Goal: Task Accomplishment & Management: Use online tool/utility

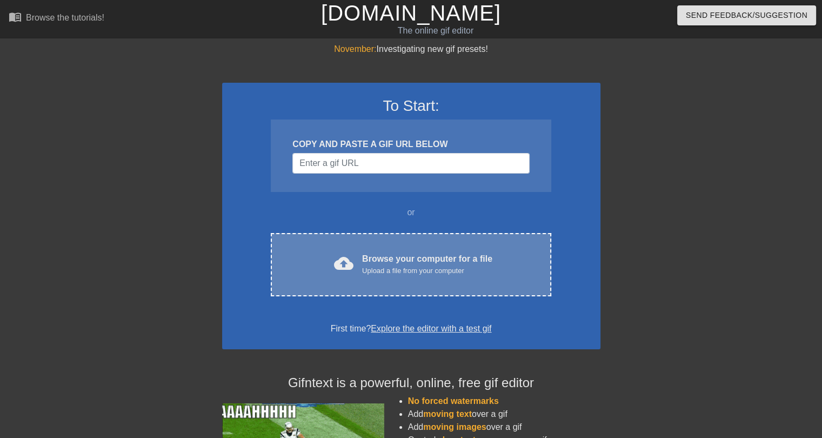
click at [393, 248] on div "cloud_upload Browse your computer for a file Upload a file from your computer C…" at bounding box center [411, 264] width 280 height 63
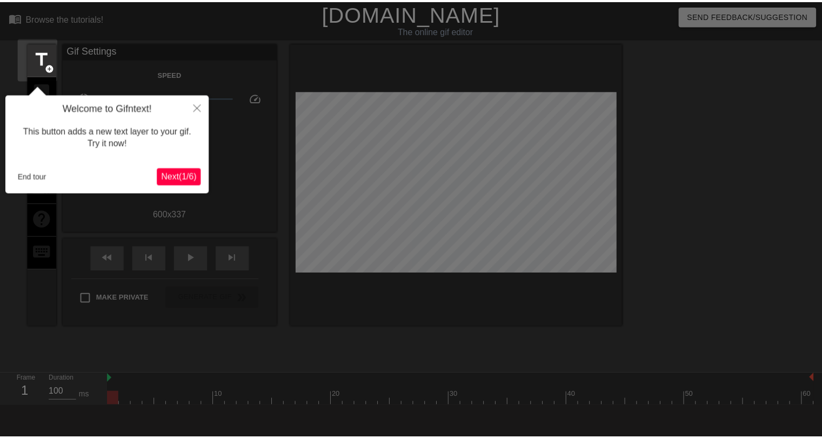
scroll to position [26, 0]
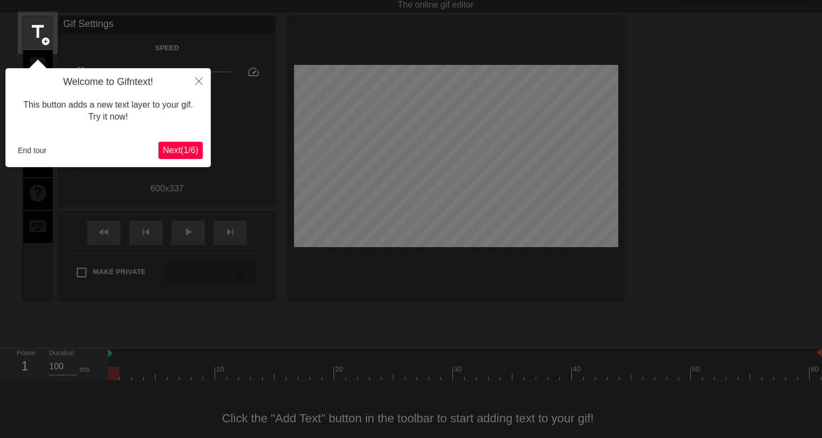
click button "Next ( 1 / 6 )" at bounding box center [180, 150] width 44 height 17
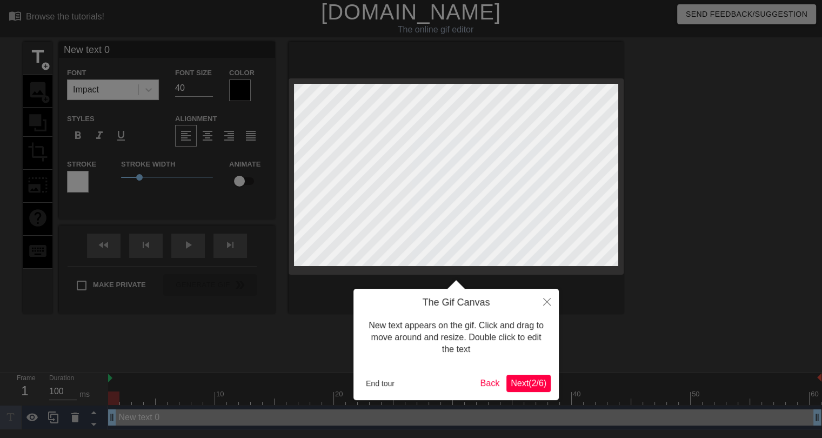
scroll to position [1, 0]
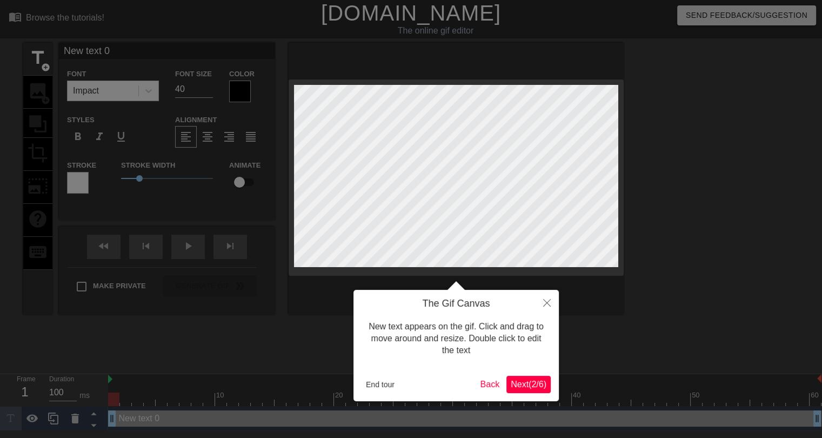
click button "Next ( 2 / 6 )" at bounding box center [529, 384] width 44 height 17
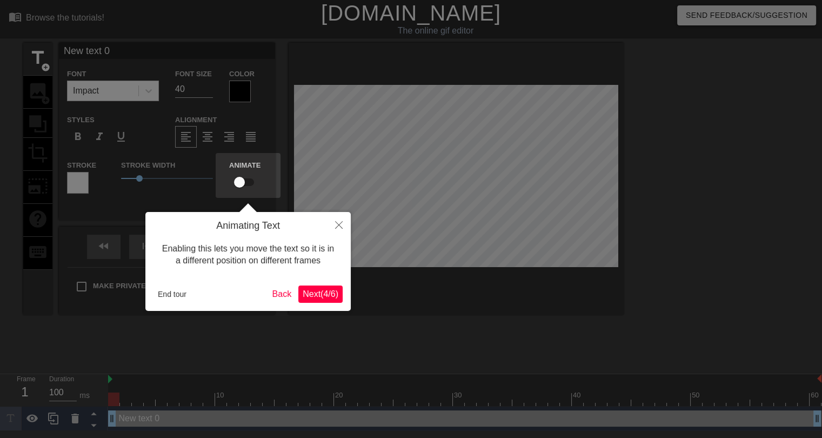
click button "Next ( 4 / 6 )" at bounding box center [320, 293] width 44 height 17
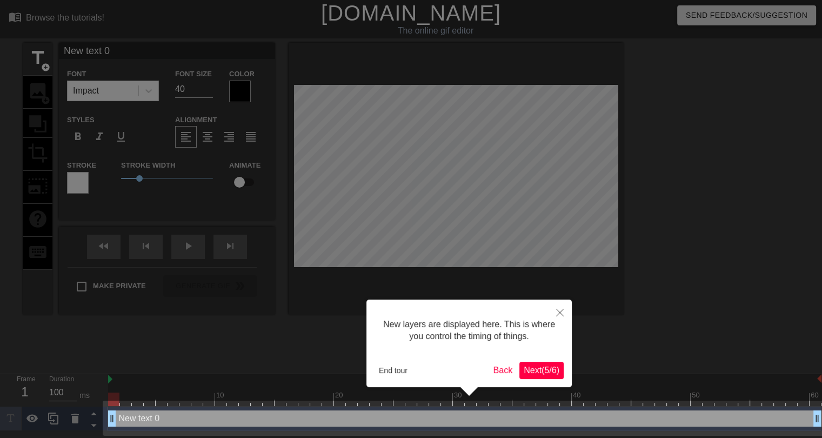
scroll to position [0, 0]
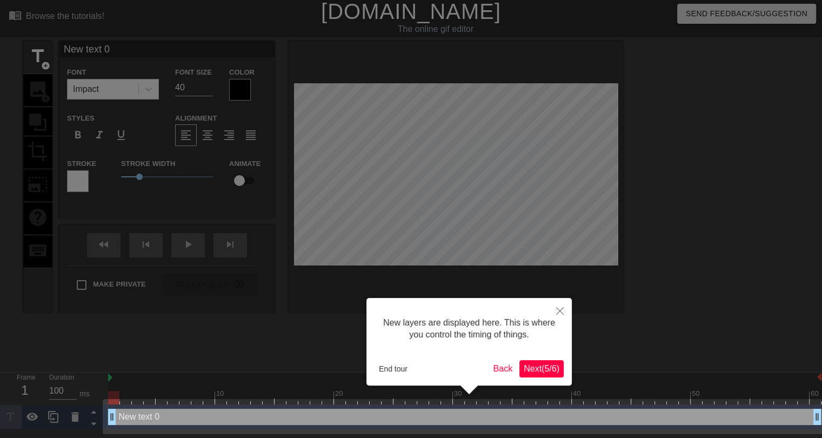
click button "Next ( 5 / 6 )" at bounding box center [542, 368] width 44 height 17
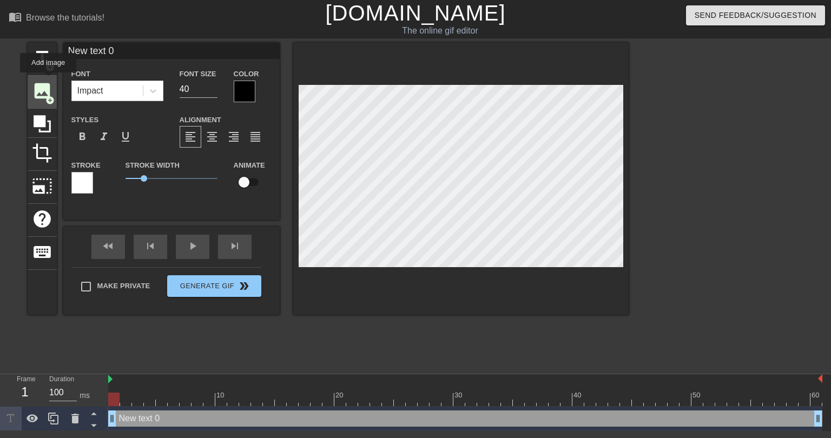
click at [48, 81] on span "image" at bounding box center [42, 91] width 21 height 21
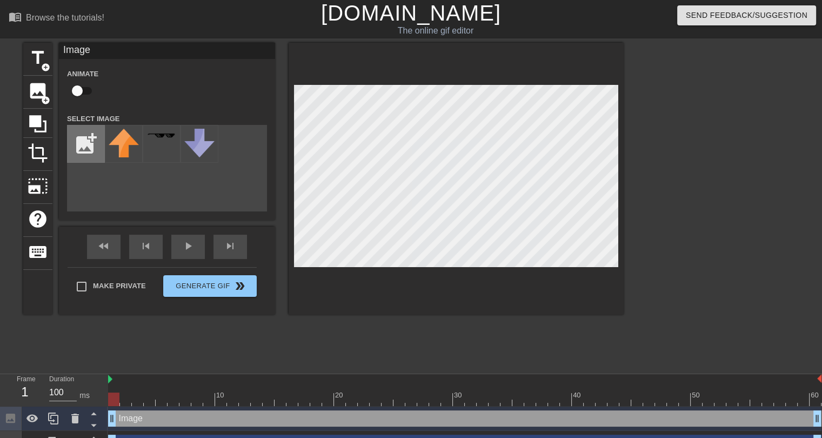
click at [89, 140] on input "file" at bounding box center [86, 143] width 37 height 37
type input "C:\fakepath\Roundel_flag_of_Turkey.svg.png"
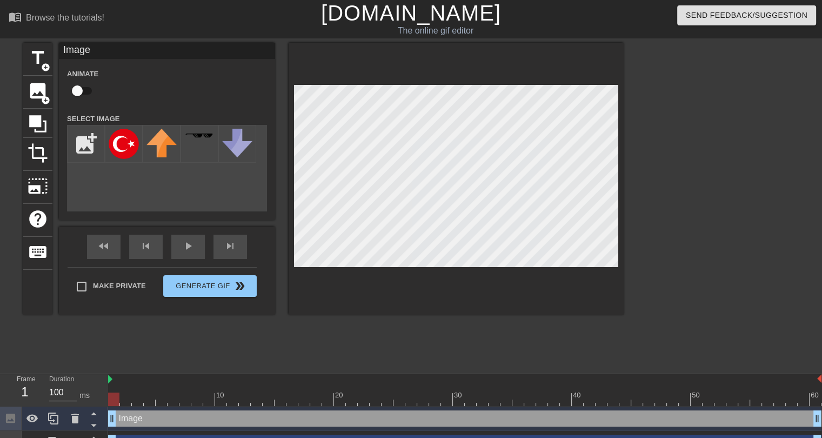
click at [85, 90] on input "checkbox" at bounding box center [77, 91] width 62 height 21
checkbox input "true"
click at [129, 144] on img at bounding box center [124, 144] width 30 height 30
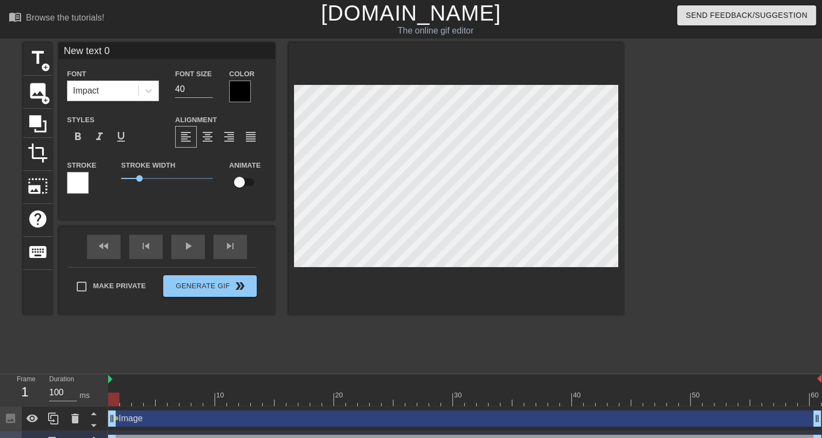
click at [467, 338] on div "title add_circle image add_circle crop photo_size_select_large help keyboard Ne…" at bounding box center [323, 205] width 601 height 324
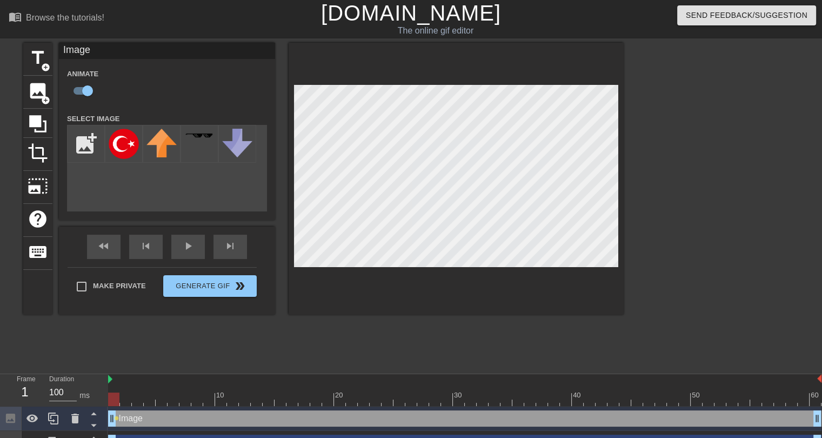
click at [127, 397] on div at bounding box center [465, 400] width 714 height 14
click at [138, 396] on div at bounding box center [465, 400] width 714 height 14
click at [154, 394] on div at bounding box center [465, 400] width 714 height 14
click at [160, 403] on div at bounding box center [465, 400] width 714 height 14
click at [173, 393] on div at bounding box center [465, 400] width 714 height 14
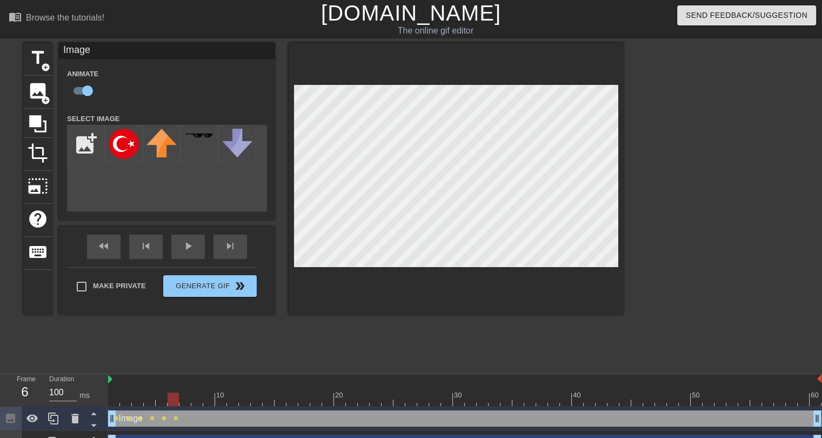
click at [184, 397] on div at bounding box center [465, 400] width 714 height 14
click at [199, 401] on div at bounding box center [465, 400] width 714 height 14
click at [205, 399] on div at bounding box center [465, 400] width 714 height 14
click at [225, 393] on div at bounding box center [465, 400] width 714 height 14
click at [241, 391] on div at bounding box center [241, 395] width 2 height 11
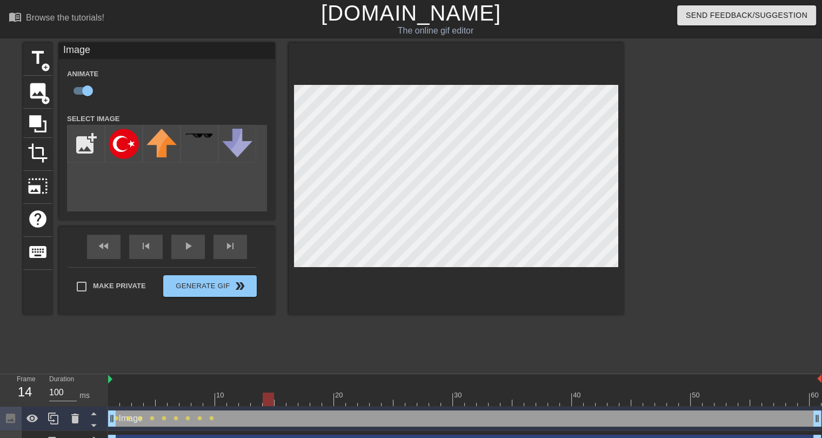
click at [264, 388] on div at bounding box center [269, 392] width 12 height 14
click at [268, 392] on div "10 20 30 40 50 60" at bounding box center [465, 390] width 714 height 32
click at [274, 393] on div at bounding box center [268, 400] width 11 height 14
drag, startPoint x: 257, startPoint y: 399, endPoint x: 360, endPoint y: 388, distance: 103.4
click at [374, 383] on div "10 20 30 40 50 60" at bounding box center [465, 390] width 714 height 32
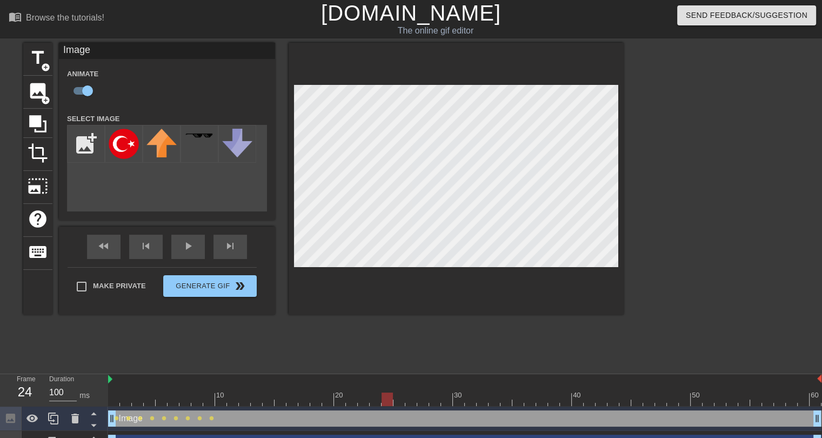
drag, startPoint x: 314, startPoint y: 403, endPoint x: 386, endPoint y: 393, distance: 73.2
click at [386, 393] on div at bounding box center [465, 400] width 714 height 14
click at [523, 408] on div "menu_book Browse the tutorials! Gifntext.com The online gif editor Send Feedbac…" at bounding box center [411, 227] width 822 height 455
click at [372, 402] on div at bounding box center [465, 400] width 714 height 14
click at [387, 400] on div at bounding box center [465, 400] width 714 height 14
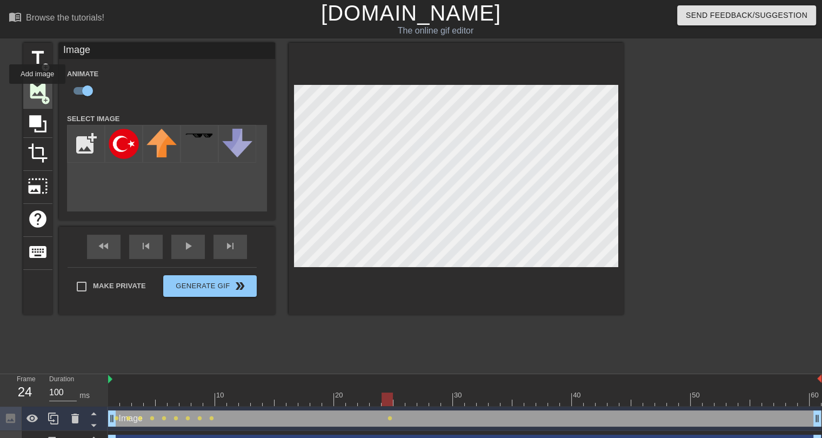
click at [37, 91] on span "image" at bounding box center [38, 91] width 21 height 21
checkbox input "false"
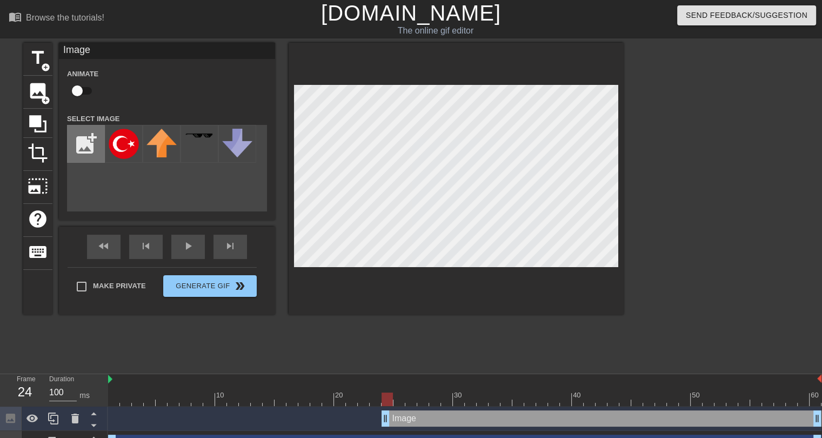
click at [95, 140] on input "file" at bounding box center [86, 143] width 37 height 37
type input "C:\fakepath\flag-round-250.png"
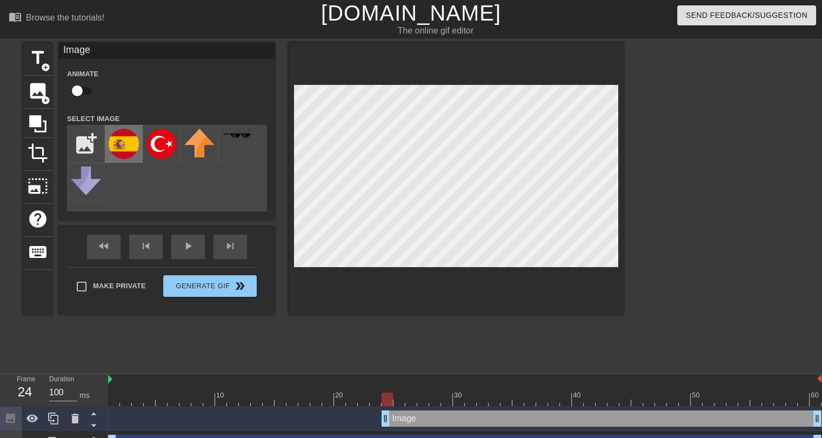
click at [117, 145] on img at bounding box center [124, 144] width 30 height 30
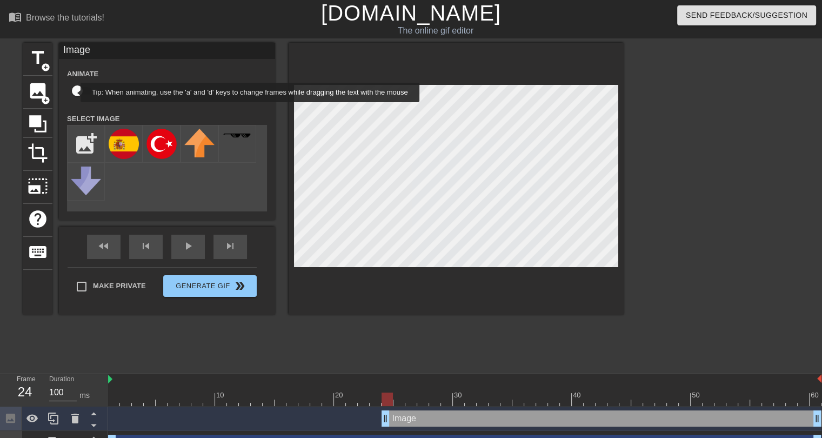
click at [78, 90] on input "checkbox" at bounding box center [77, 91] width 62 height 21
checkbox input "true"
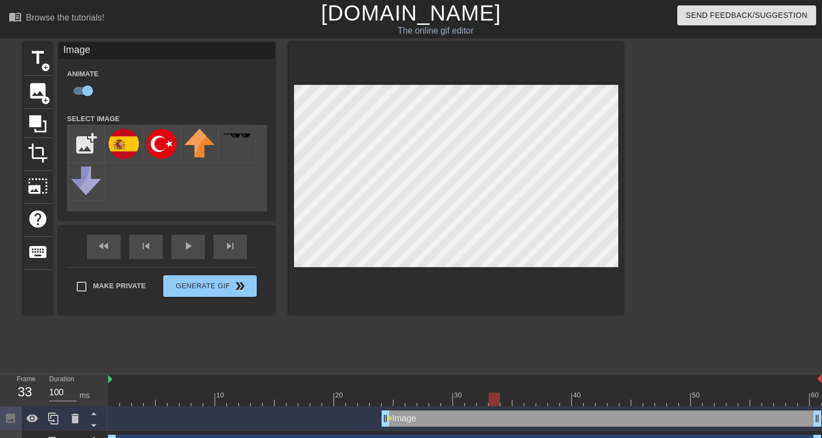
drag, startPoint x: 484, startPoint y: 396, endPoint x: 495, endPoint y: 385, distance: 15.7
click at [495, 385] on div "10 20 30 40 50 60" at bounding box center [465, 390] width 714 height 32
click at [478, 403] on div at bounding box center [465, 400] width 714 height 14
click at [468, 388] on div at bounding box center [471, 392] width 12 height 14
drag, startPoint x: 451, startPoint y: 399, endPoint x: 468, endPoint y: 392, distance: 18.2
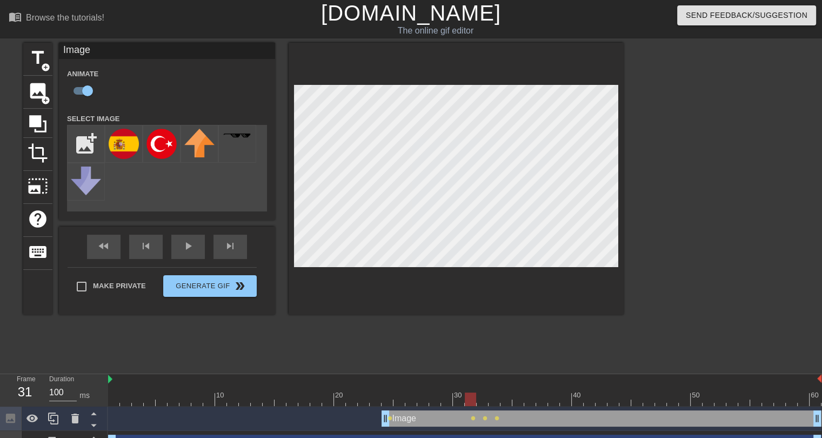
click at [468, 392] on div "10 20 30 40 50 60" at bounding box center [465, 390] width 714 height 32
drag, startPoint x: 455, startPoint y: 401, endPoint x: 535, endPoint y: 399, distance: 79.5
click at [535, 399] on div at bounding box center [465, 400] width 714 height 14
click at [505, 401] on div at bounding box center [465, 400] width 714 height 14
click at [517, 396] on div at bounding box center [465, 400] width 714 height 14
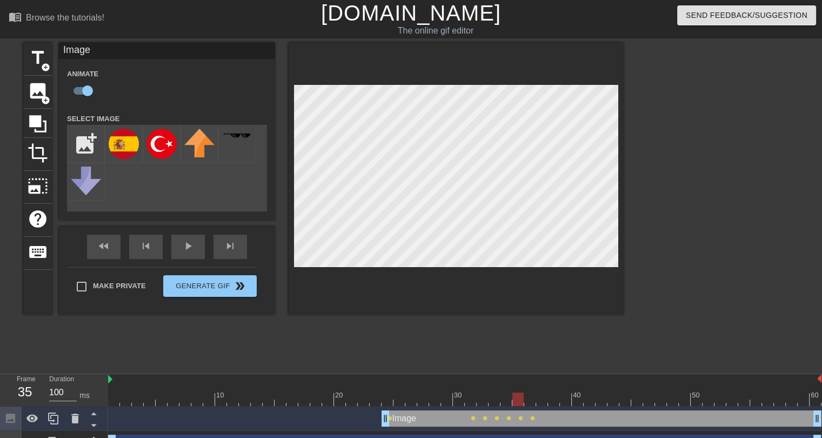
drag, startPoint x: 529, startPoint y: 391, endPoint x: 535, endPoint y: 392, distance: 6.0
click at [530, 392] on div at bounding box center [530, 392] width 12 height 14
drag, startPoint x: 545, startPoint y: 394, endPoint x: 547, endPoint y: 387, distance: 6.7
click at [546, 394] on div at bounding box center [465, 400] width 714 height 14
click at [569, 388] on div at bounding box center [566, 392] width 12 height 14
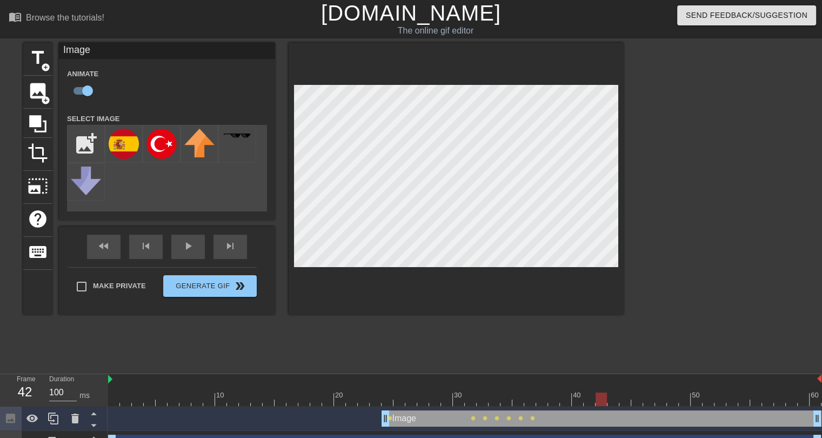
click at [607, 397] on div at bounding box center [465, 400] width 714 height 14
click at [630, 395] on div at bounding box center [465, 400] width 714 height 14
click at [660, 398] on div at bounding box center [465, 400] width 714 height 14
click at [676, 391] on div at bounding box center [673, 392] width 12 height 14
drag, startPoint x: 701, startPoint y: 394, endPoint x: 719, endPoint y: 394, distance: 17.8
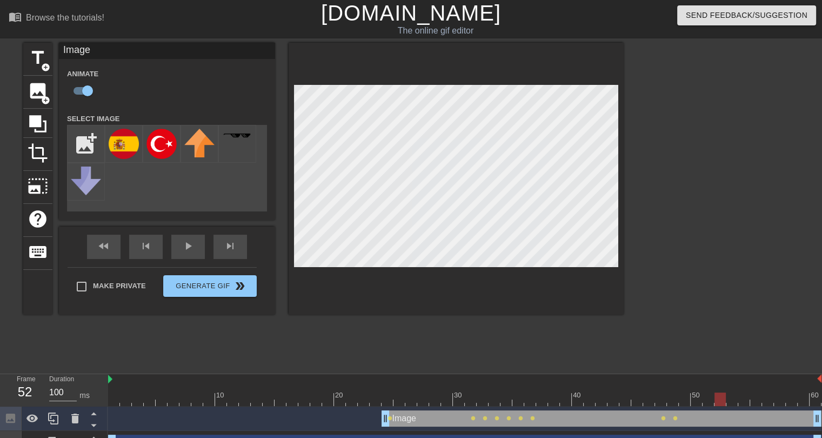
click at [719, 394] on div at bounding box center [465, 400] width 714 height 14
drag, startPoint x: 686, startPoint y: 396, endPoint x: 553, endPoint y: 311, distance: 157.8
click at [713, 394] on div at bounding box center [465, 400] width 714 height 14
click at [721, 399] on div at bounding box center [465, 400] width 714 height 14
click at [729, 403] on div at bounding box center [465, 400] width 714 height 14
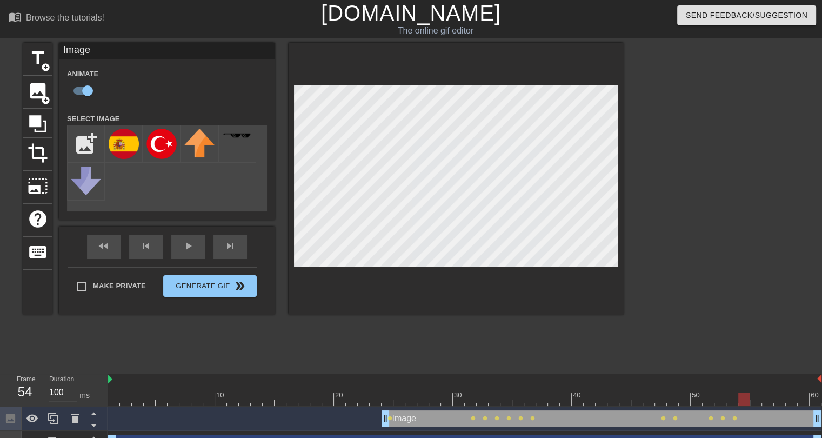
click at [745, 400] on div at bounding box center [465, 400] width 714 height 14
click at [777, 393] on div at bounding box center [465, 400] width 714 height 14
drag, startPoint x: 795, startPoint y: 398, endPoint x: 807, endPoint y: 396, distance: 11.5
click at [807, 396] on div at bounding box center [465, 400] width 714 height 14
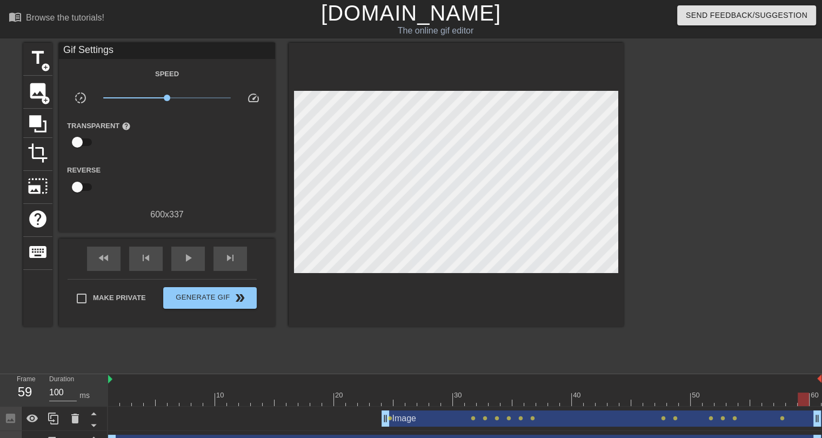
click at [619, 276] on div at bounding box center [456, 185] width 335 height 284
click at [187, 264] on div "play_arrow" at bounding box center [188, 259] width 34 height 24
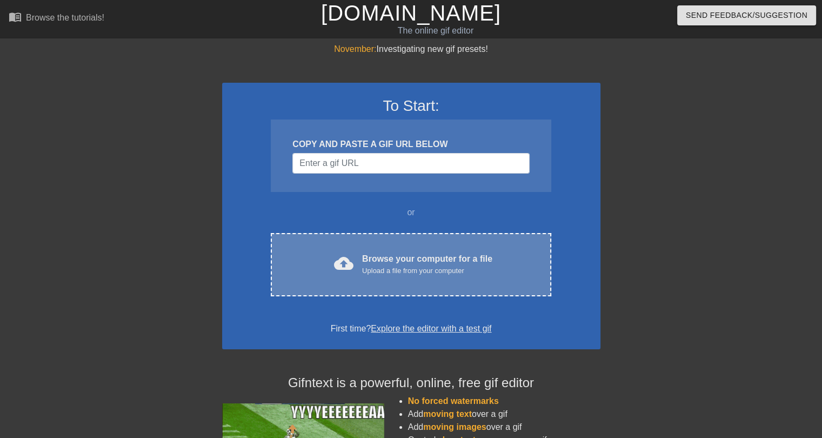
click at [485, 260] on div "Browse your computer for a file Upload a file from your computer" at bounding box center [427, 265] width 130 height 24
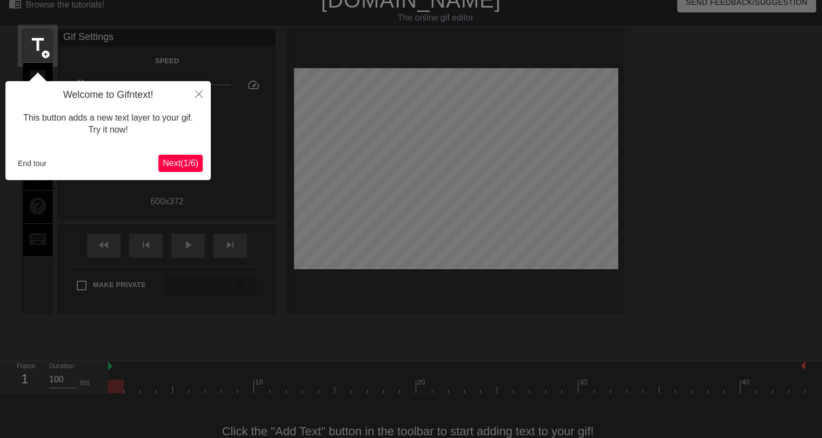
scroll to position [26, 0]
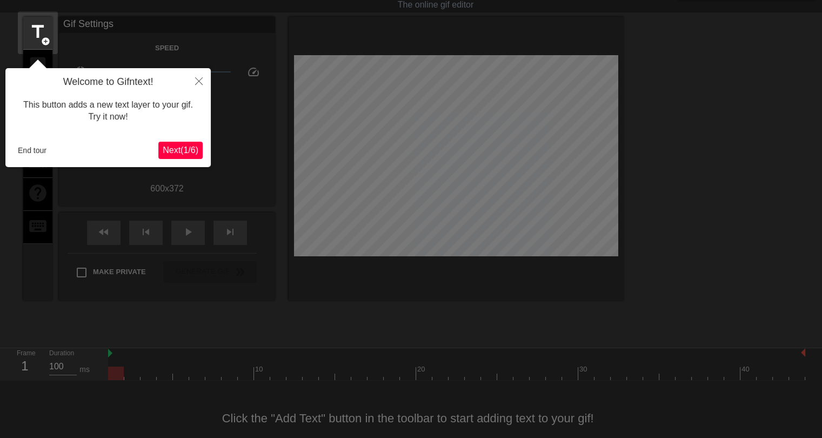
click button "Next ( 1 / 6 )" at bounding box center [180, 150] width 44 height 17
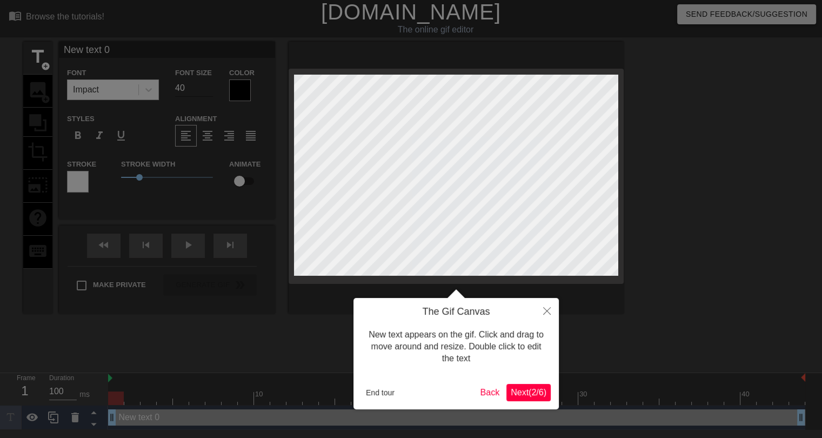
scroll to position [0, 0]
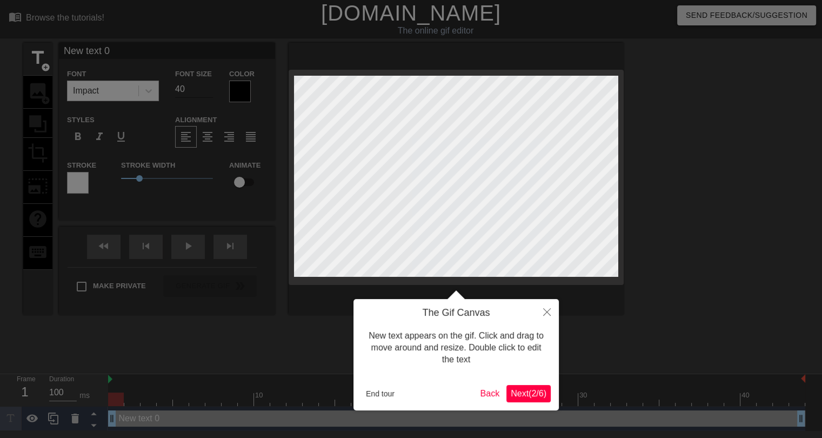
click button "Next ( 2 / 6 )" at bounding box center [529, 393] width 44 height 17
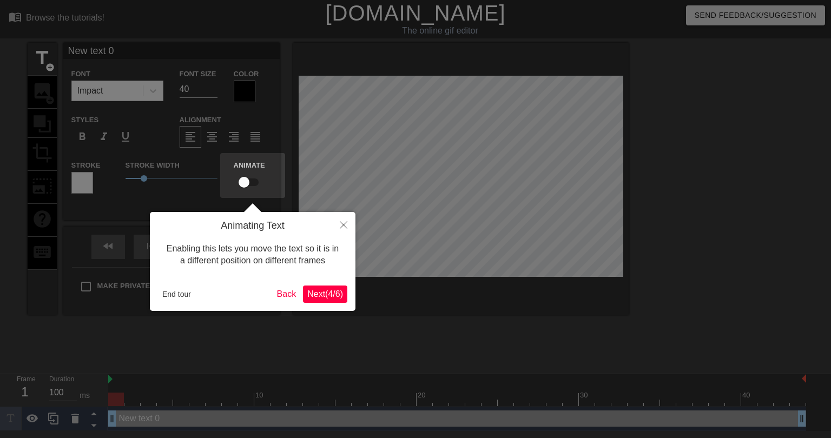
click button "Next ( 4 / 6 )" at bounding box center [325, 293] width 44 height 17
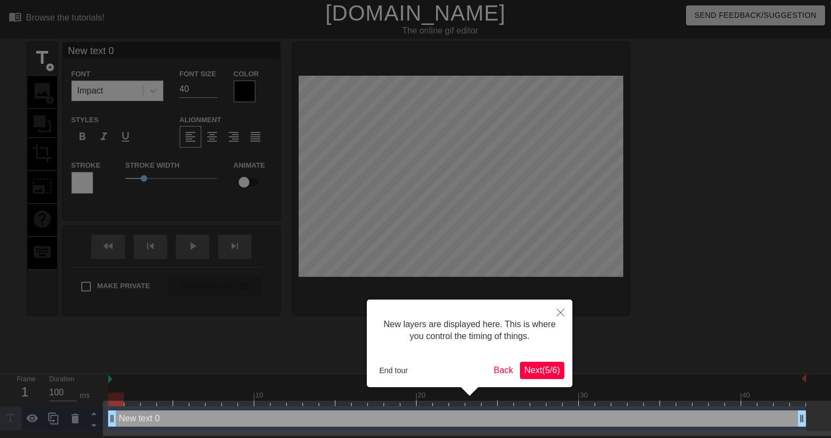
click button "Next ( 5 / 6 )" at bounding box center [542, 370] width 44 height 17
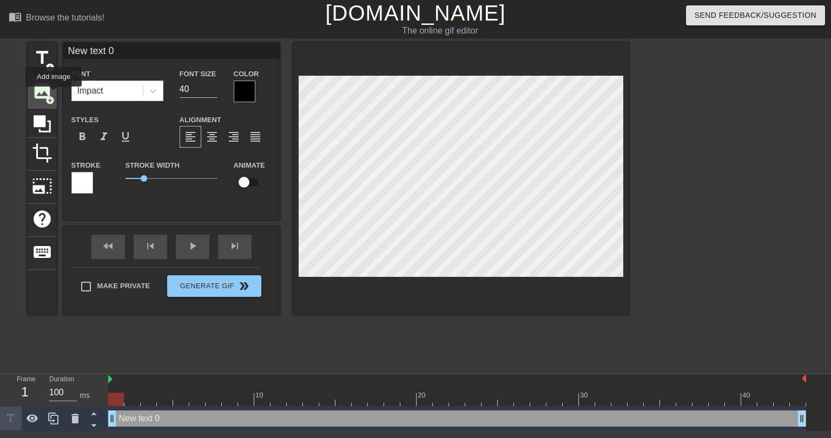
click at [54, 96] on span "add_circle" at bounding box center [49, 100] width 9 height 9
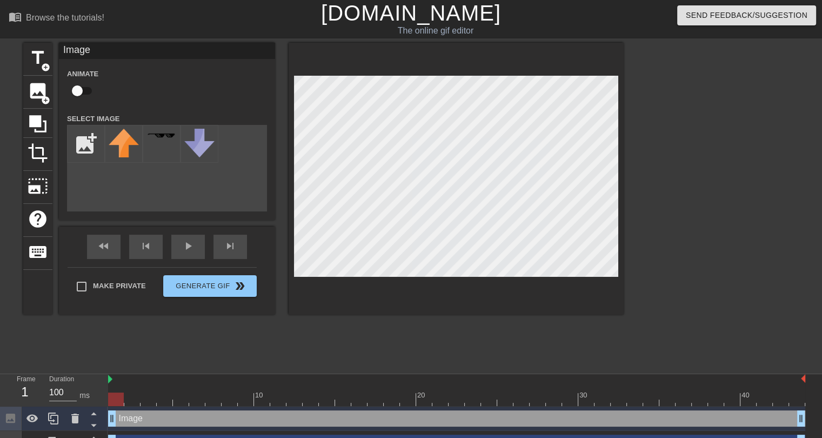
click at [87, 141] on input "file" at bounding box center [86, 143] width 37 height 37
type input "C:\fakepath\Roundel_flag_of_Turkey.svg.png"
click at [121, 138] on img at bounding box center [124, 144] width 30 height 30
click at [78, 91] on input "checkbox" at bounding box center [77, 91] width 62 height 21
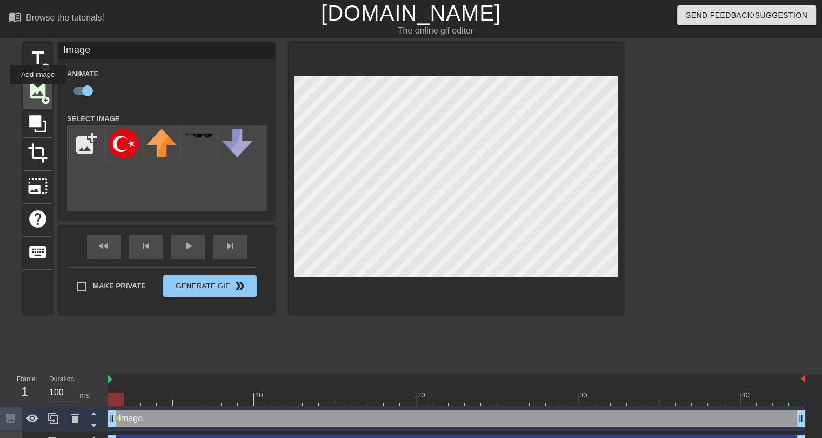
click at [38, 92] on span "image" at bounding box center [38, 91] width 21 height 21
checkbox input "false"
click at [91, 145] on input "file" at bounding box center [86, 143] width 37 height 37
type input "C:\fakepath\flag-round-250.png"
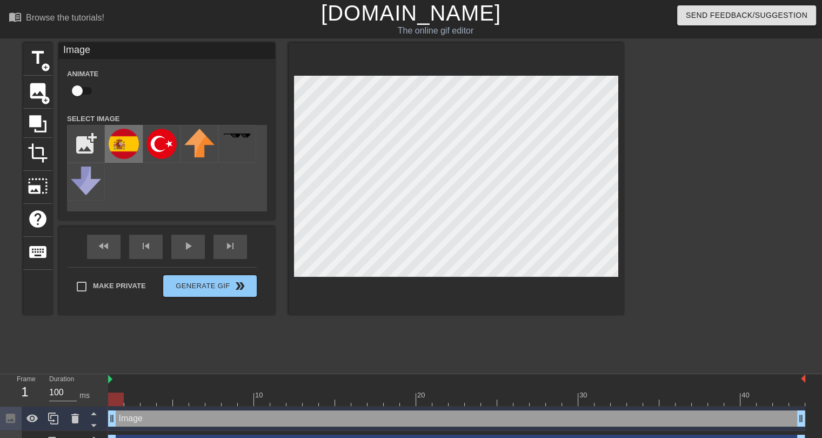
click at [118, 139] on img at bounding box center [124, 144] width 30 height 30
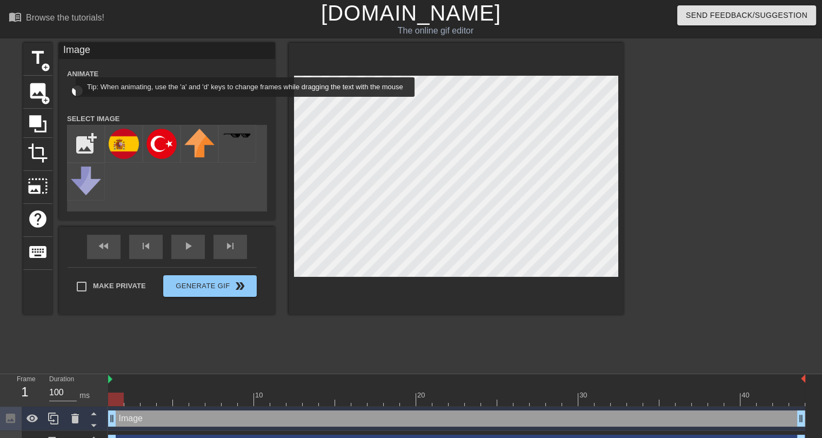
click at [70, 87] on input "checkbox" at bounding box center [77, 91] width 62 height 21
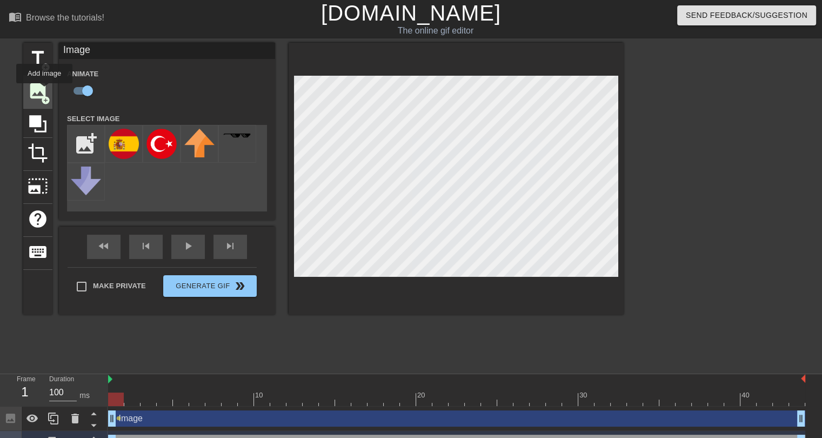
click at [44, 91] on span "image" at bounding box center [38, 91] width 21 height 21
checkbox input "false"
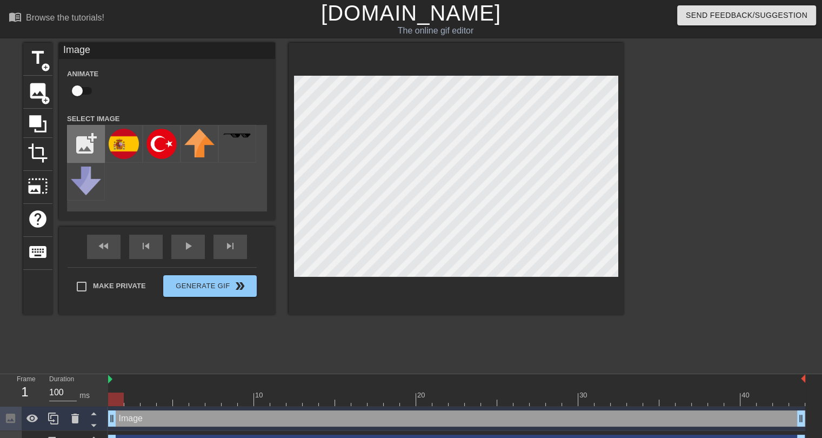
click at [98, 137] on input "file" at bounding box center [86, 143] width 37 height 37
type input "C:\fakepath\Flag_of_Turkey.svg.png"
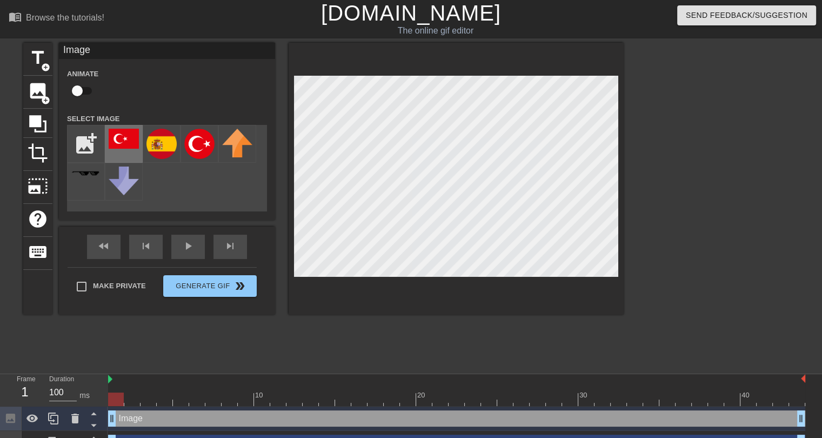
click at [117, 137] on img at bounding box center [124, 139] width 30 height 20
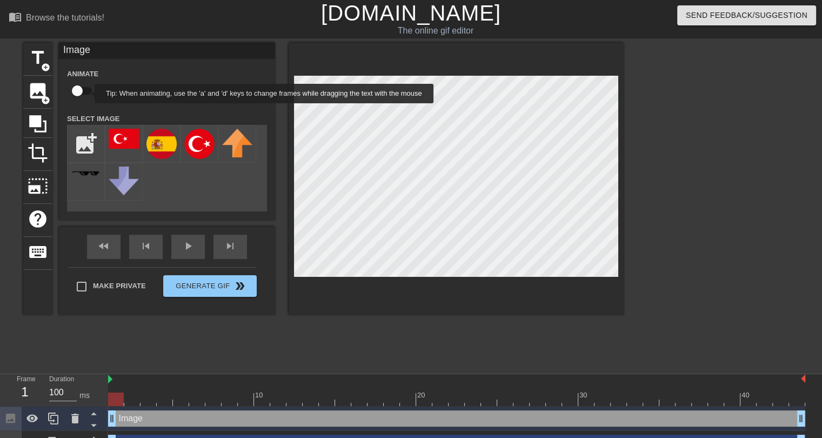
click at [88, 94] on input "checkbox" at bounding box center [77, 91] width 62 height 21
checkbox input "true"
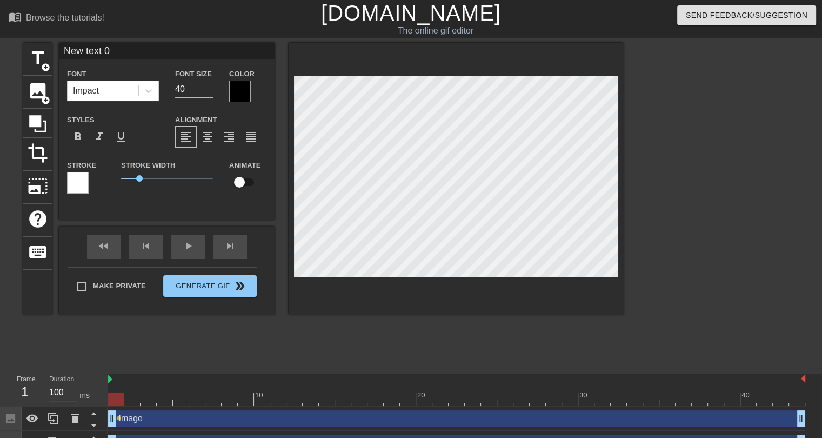
click at [464, 302] on div at bounding box center [456, 179] width 335 height 272
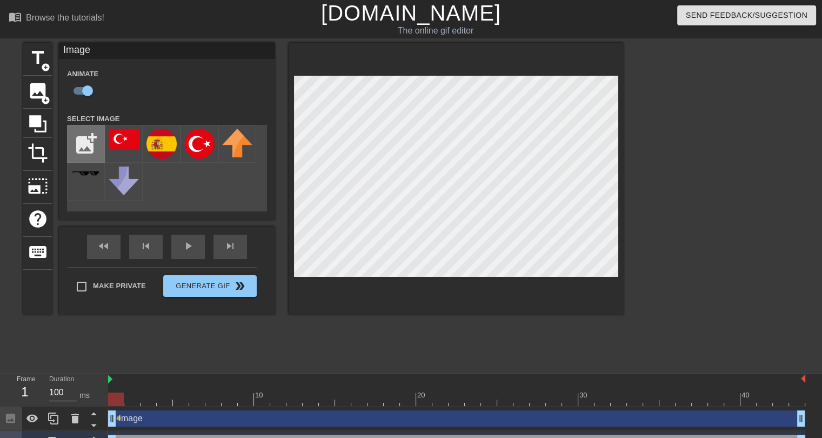
click at [85, 137] on input "file" at bounding box center [86, 143] width 37 height 37
type input "C:\fakepath\es.png"
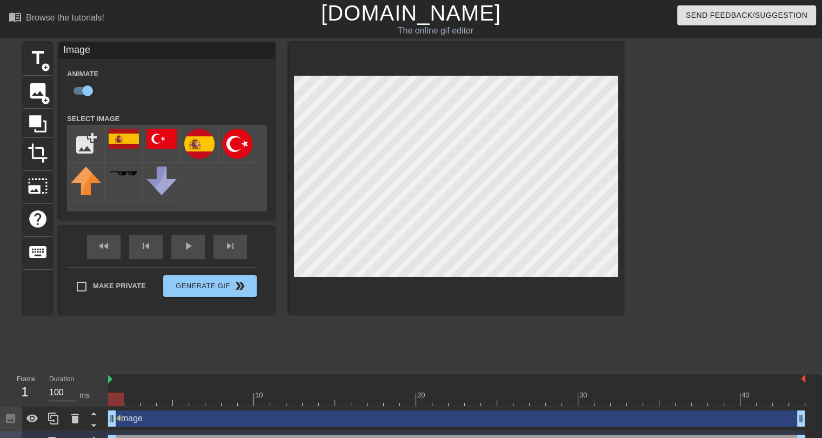
click at [115, 132] on img at bounding box center [124, 139] width 30 height 20
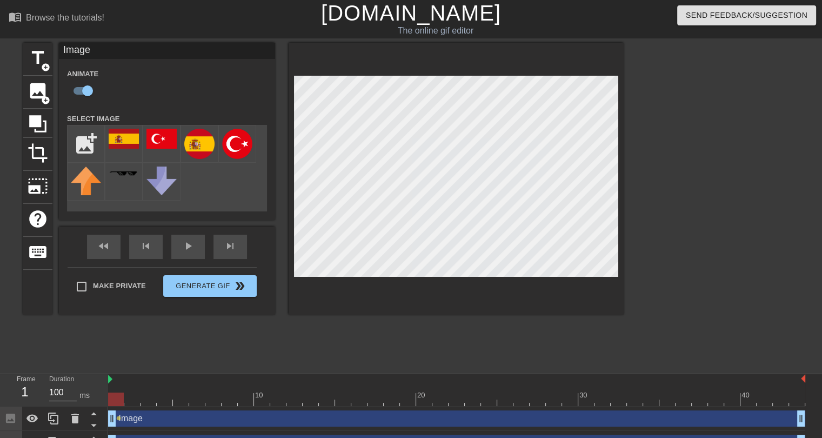
click at [592, 351] on div "title add_circle image add_circle crop photo_size_select_large help keyboard Im…" at bounding box center [323, 205] width 601 height 324
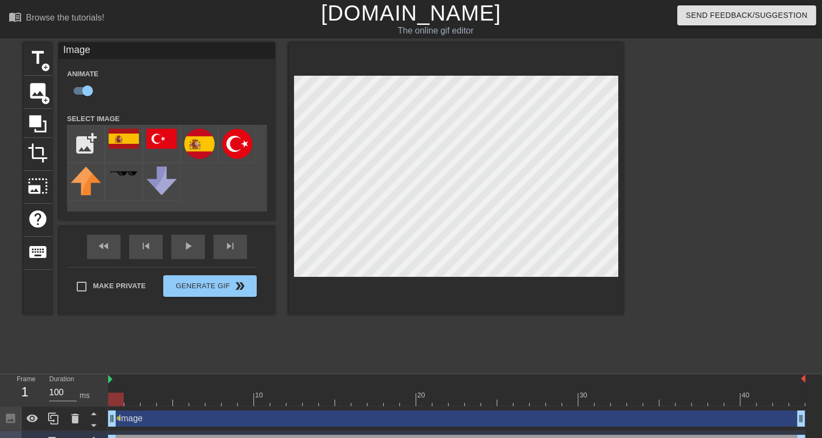
click at [128, 394] on div at bounding box center [456, 400] width 697 height 14
click at [149, 396] on div at bounding box center [456, 400] width 697 height 14
click at [168, 398] on div at bounding box center [456, 400] width 697 height 14
click at [182, 391] on div at bounding box center [181, 392] width 16 height 14
click at [188, 398] on div at bounding box center [181, 400] width 16 height 14
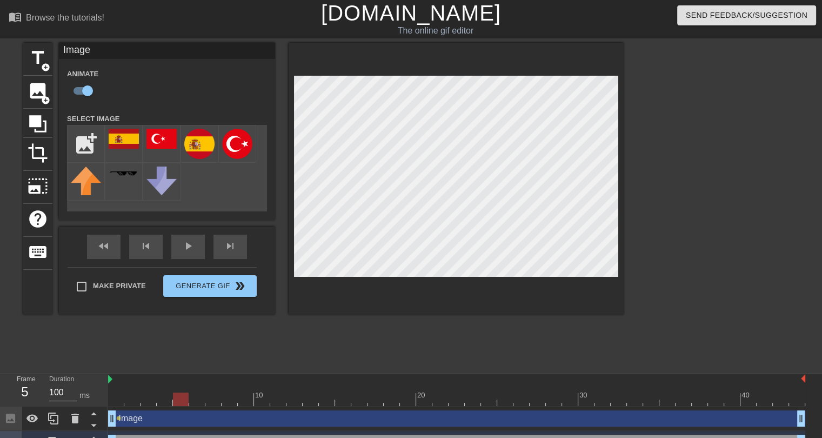
click at [197, 393] on div at bounding box center [456, 400] width 697 height 14
click at [212, 394] on div at bounding box center [456, 400] width 697 height 14
click at [234, 390] on div at bounding box center [230, 392] width 16 height 14
click at [249, 398] on div at bounding box center [456, 400] width 697 height 14
click at [276, 398] on div at bounding box center [456, 400] width 697 height 14
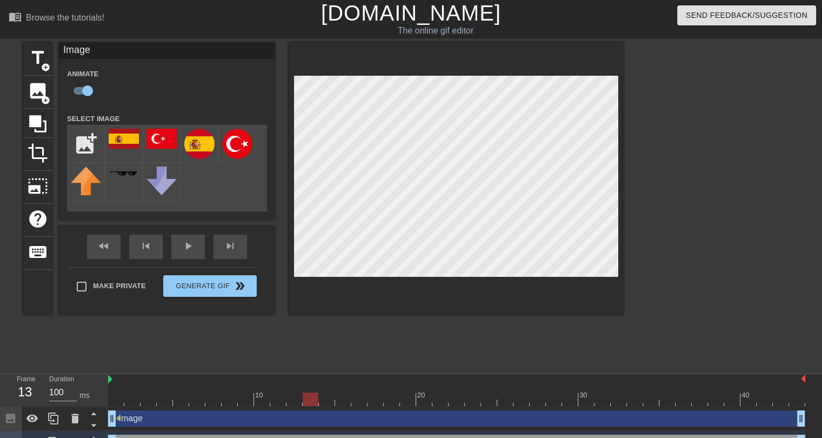
click at [310, 398] on div at bounding box center [456, 400] width 697 height 14
click at [340, 398] on div at bounding box center [456, 400] width 697 height 14
drag, startPoint x: 379, startPoint y: 395, endPoint x: 430, endPoint y: 289, distance: 117.8
click at [378, 395] on div at bounding box center [456, 400] width 697 height 14
click at [401, 398] on div at bounding box center [456, 400] width 697 height 14
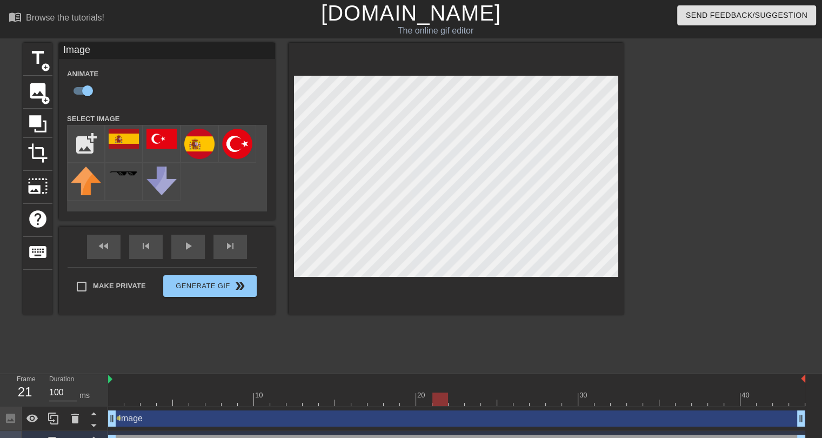
click at [436, 394] on div at bounding box center [456, 400] width 697 height 14
click at [476, 398] on div at bounding box center [456, 400] width 697 height 14
click at [493, 391] on div at bounding box center [489, 392] width 16 height 14
click at [513, 398] on div at bounding box center [456, 400] width 697 height 14
click at [531, 393] on div at bounding box center [456, 400] width 697 height 14
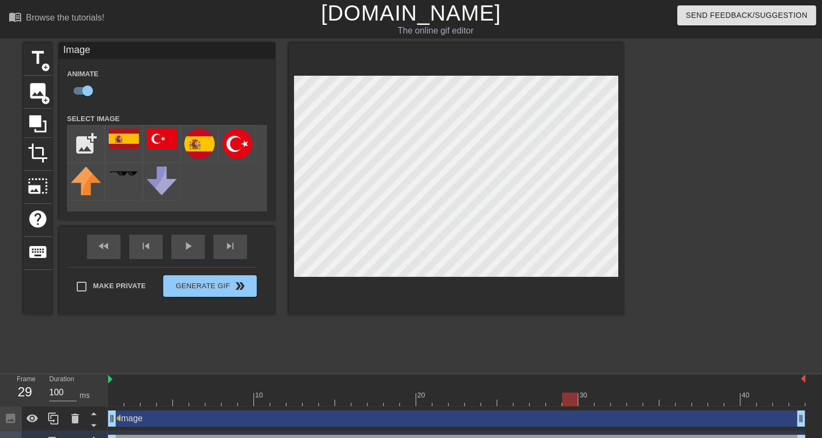
click at [571, 395] on div at bounding box center [456, 400] width 697 height 14
click at [601, 394] on div at bounding box center [456, 400] width 697 height 14
click at [639, 395] on div at bounding box center [456, 400] width 697 height 14
click at [613, 390] on div at bounding box center [613, 395] width 2 height 11
click at [634, 391] on div at bounding box center [635, 392] width 16 height 14
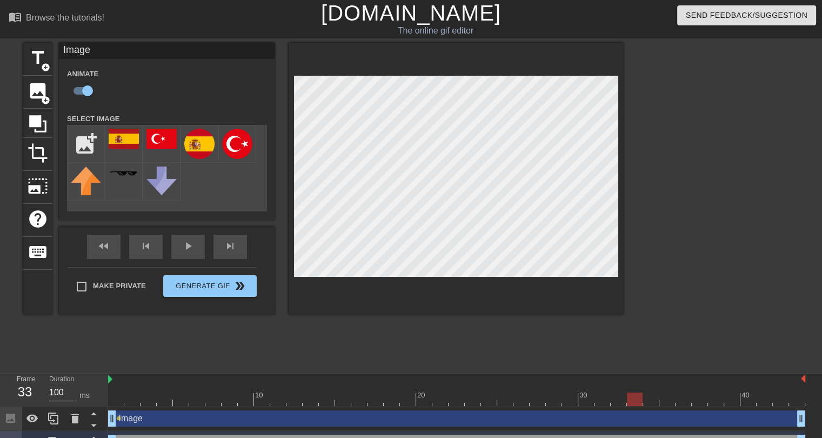
click at [654, 395] on div at bounding box center [456, 400] width 697 height 14
click at [666, 396] on div at bounding box center [456, 400] width 697 height 14
click at [686, 398] on div at bounding box center [456, 400] width 697 height 14
click at [707, 393] on div at bounding box center [456, 400] width 697 height 14
click at [720, 391] on div at bounding box center [716, 392] width 16 height 14
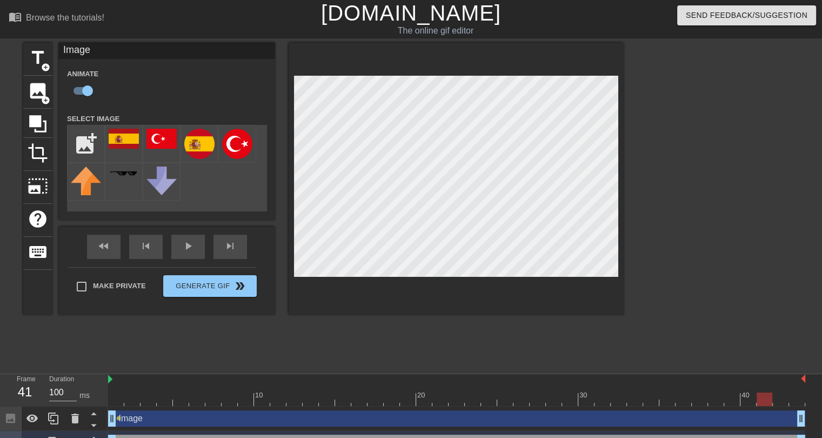
click at [747, 394] on div at bounding box center [456, 400] width 697 height 14
click at [747, 388] on div at bounding box center [797, 392] width 16 height 14
click at [747, 386] on div at bounding box center [797, 392] width 16 height 14
click at [118, 390] on div at bounding box center [116, 392] width 16 height 14
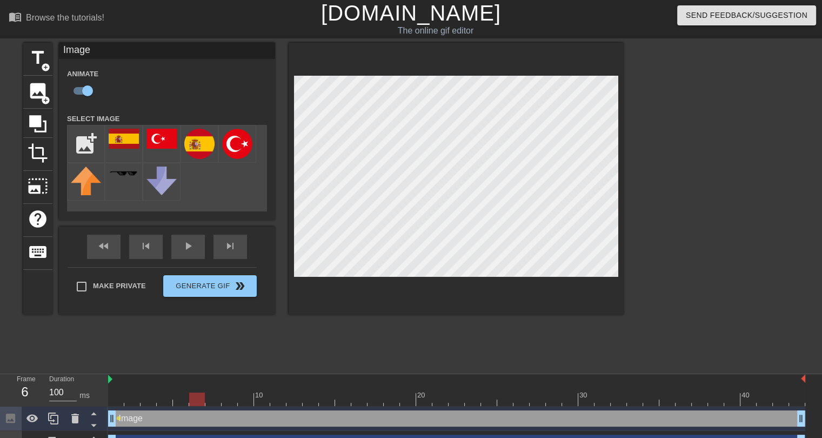
drag, startPoint x: 163, startPoint y: 396, endPoint x: 201, endPoint y: 401, distance: 38.1
click at [201, 398] on div at bounding box center [456, 400] width 697 height 14
drag, startPoint x: 273, startPoint y: 390, endPoint x: 622, endPoint y: 388, distance: 349.3
click at [622, 388] on div "10 20 30 40" at bounding box center [456, 390] width 697 height 32
click at [632, 390] on div at bounding box center [635, 392] width 16 height 14
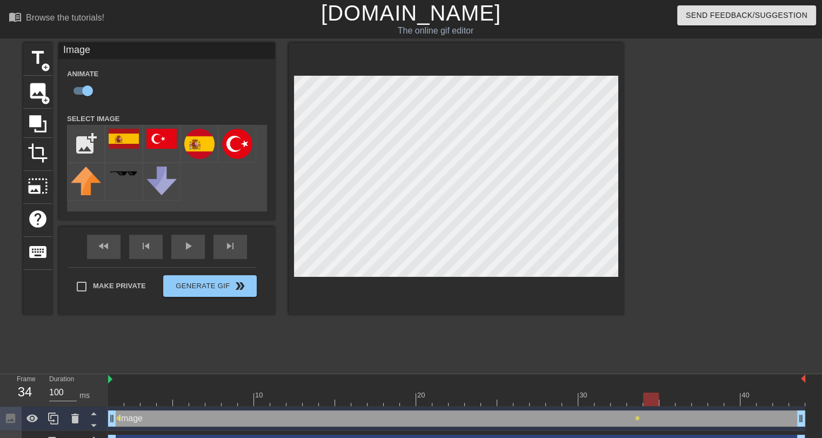
click at [647, 397] on div at bounding box center [456, 400] width 697 height 14
click at [662, 394] on div at bounding box center [456, 400] width 697 height 14
click at [683, 395] on div at bounding box center [456, 400] width 697 height 14
click at [671, 393] on div at bounding box center [456, 400] width 697 height 14
click at [681, 395] on div at bounding box center [456, 400] width 697 height 14
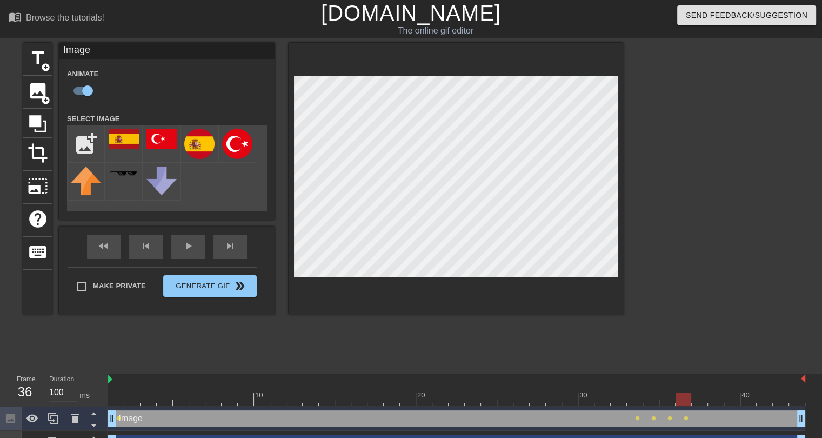
click at [702, 393] on div at bounding box center [456, 400] width 697 height 14
click at [725, 389] on div at bounding box center [733, 392] width 16 height 14
click at [747, 389] on div at bounding box center [765, 392] width 16 height 14
click at [747, 388] on div at bounding box center [797, 392] width 16 height 14
click at [747, 364] on div at bounding box center [718, 205] width 162 height 324
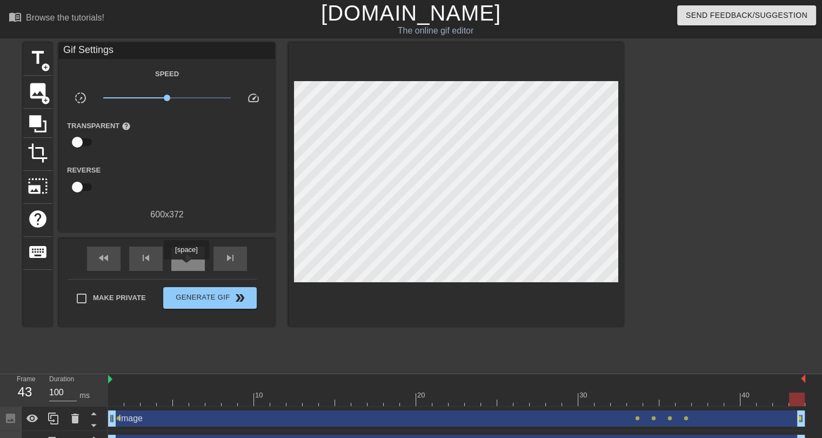
click at [186, 267] on div "play_arrow" at bounding box center [188, 259] width 34 height 24
click at [186, 267] on div "pause" at bounding box center [188, 259] width 34 height 24
click at [118, 395] on div at bounding box center [456, 400] width 697 height 14
click at [37, 97] on span "image" at bounding box center [38, 91] width 21 height 21
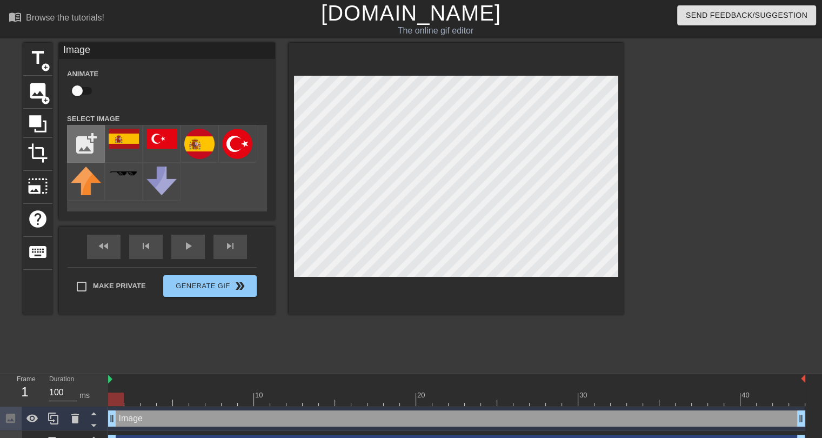
click at [85, 154] on input "file" at bounding box center [86, 143] width 37 height 37
type input "C:\fakepath\Turked.webp"
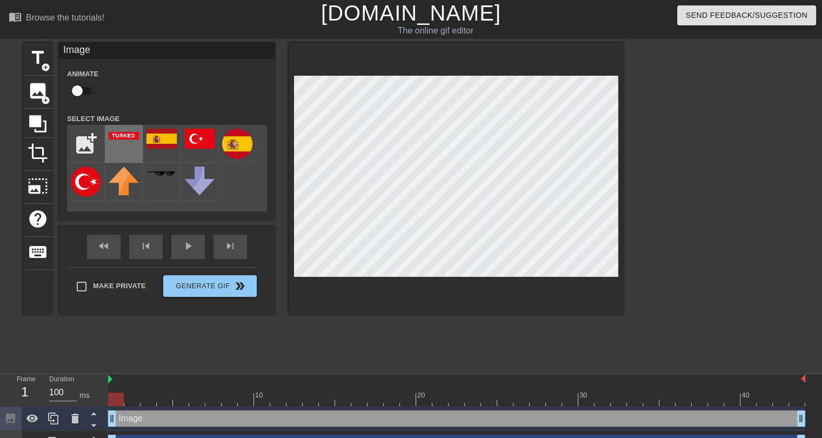
click at [118, 129] on div at bounding box center [124, 144] width 38 height 38
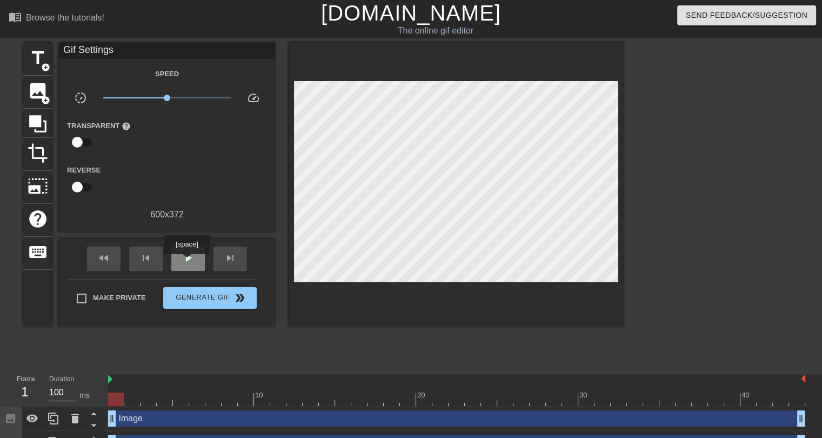
click at [187, 262] on span "play_arrow" at bounding box center [188, 257] width 13 height 13
click at [183, 262] on span "pause" at bounding box center [188, 257] width 13 height 13
click at [119, 381] on div at bounding box center [456, 379] width 697 height 11
click at [115, 389] on div at bounding box center [116, 392] width 16 height 14
click at [183, 267] on div "play_arrow" at bounding box center [188, 259] width 34 height 24
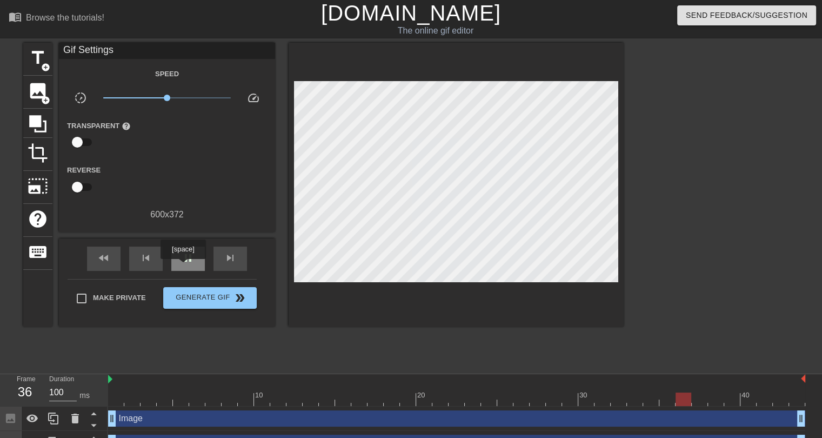
click at [183, 267] on div "pause" at bounding box center [188, 259] width 34 height 24
click at [117, 398] on div at bounding box center [456, 400] width 697 height 14
click at [200, 257] on div "play_arrow" at bounding box center [188, 259] width 34 height 24
click at [200, 257] on div "pause" at bounding box center [188, 259] width 34 height 24
click at [122, 390] on div at bounding box center [116, 392] width 16 height 14
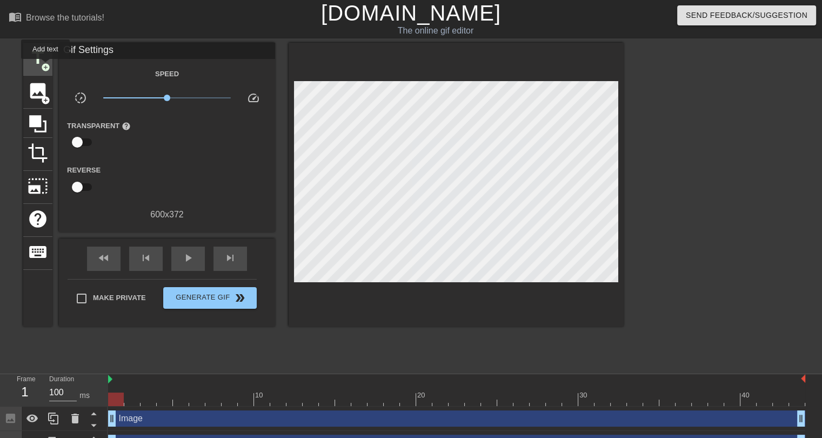
click at [45, 67] on span "add_circle" at bounding box center [45, 67] width 9 height 9
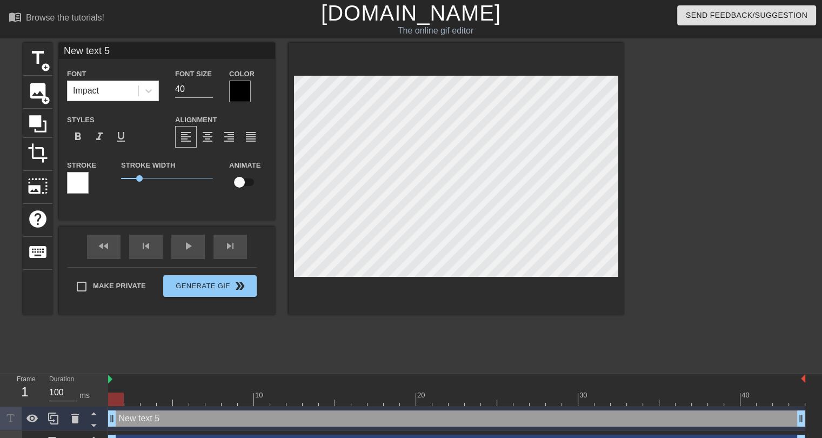
type input "s"
type textarea "s"
type input "sp"
type textarea "sp"
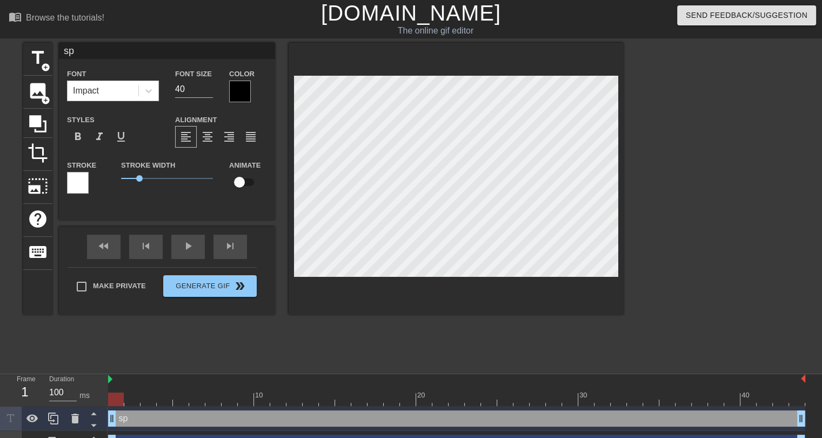
type input "s"
type textarea "s"
type input "S"
type textarea "S"
type input "SP"
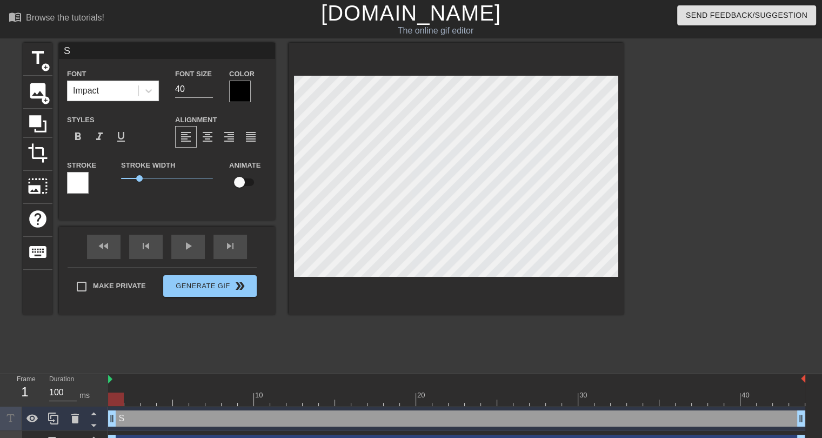
type textarea "SP"
type input "SPA"
type textarea "SPA"
type input "SPAN"
type textarea "SPAN"
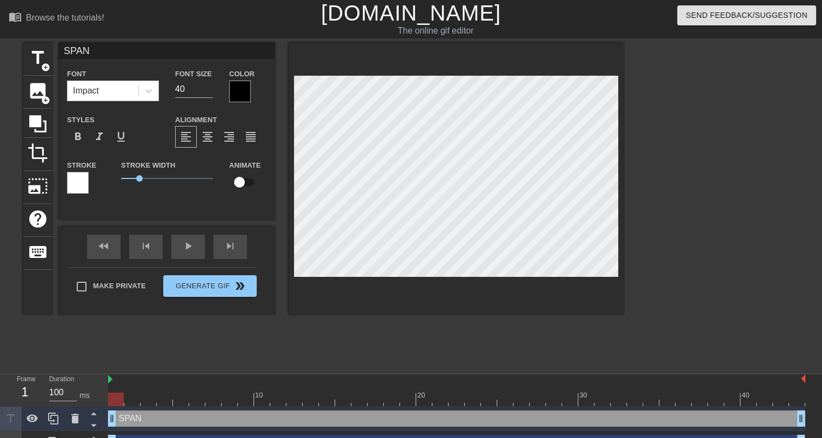
type input "SPANI"
type textarea "SPANI"
type input "SPANIS"
type textarea "SPANIS"
type input "SPANISH"
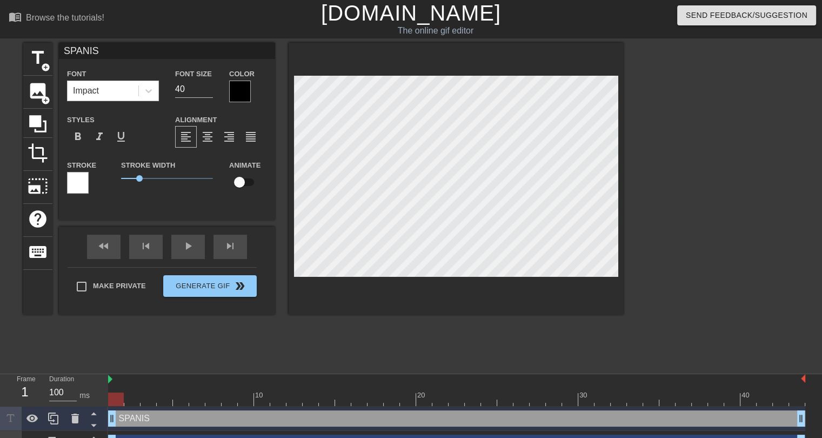
type textarea "SPANISH"
type input "SPANISH"
type textarea "SPANISH"
type input "SPANISH T"
type textarea "SPANISH T"
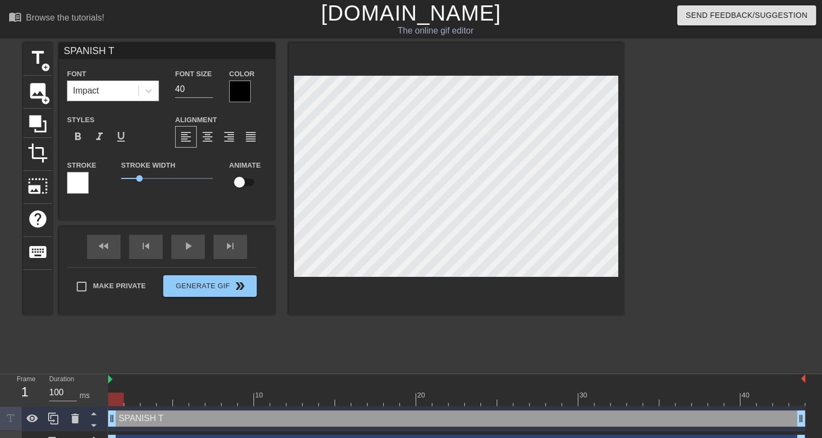
type input "SPANISH TV"
type textarea "SPANISH TV"
type input "SPANISH TV"
type textarea "SPANISH TV"
type input "SPANISH TV R"
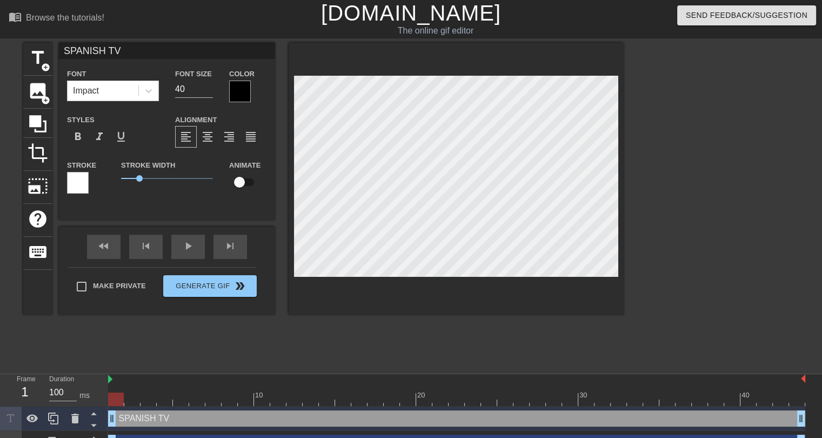
type textarea "SPANISH TV R"
type input "SPANISH TV RE"
type textarea "SPANISH TV RE"
type input "SPANISH TV REP"
type textarea "SPANISH TV REP"
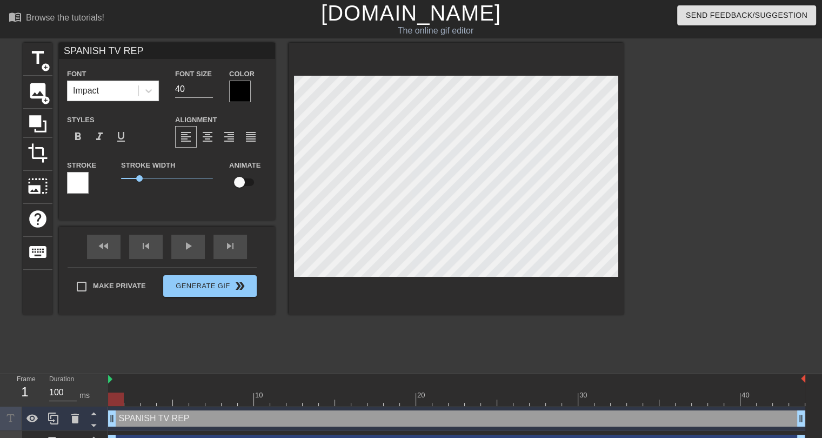
type input "SPANISH TV REPO"
type textarea "SPANISH TV REPO"
type input "SPANISH TV REPOR"
type textarea "SPANISH TV REPOR"
type input "SPANISH TV REPORT"
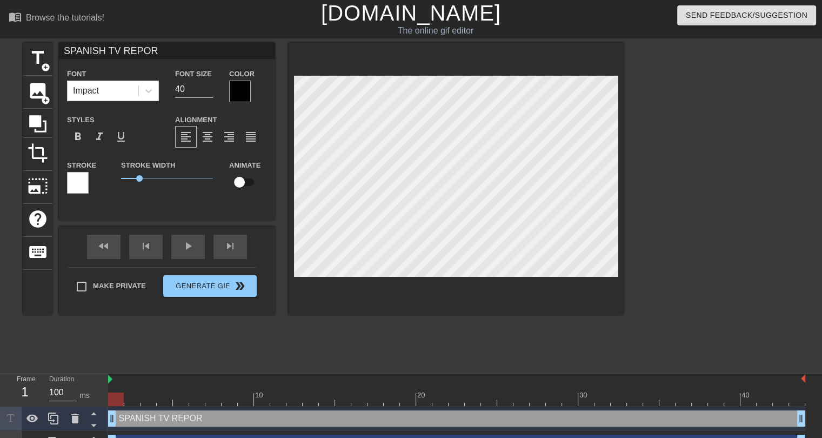
type textarea "SPANISH TV REPORT"
type input "SPANISH TV REPORTE"
type textarea "SPANISH TV REPORTE"
type input "SPANISH TV REPORTER"
type textarea "SPANISH TV REPORTER"
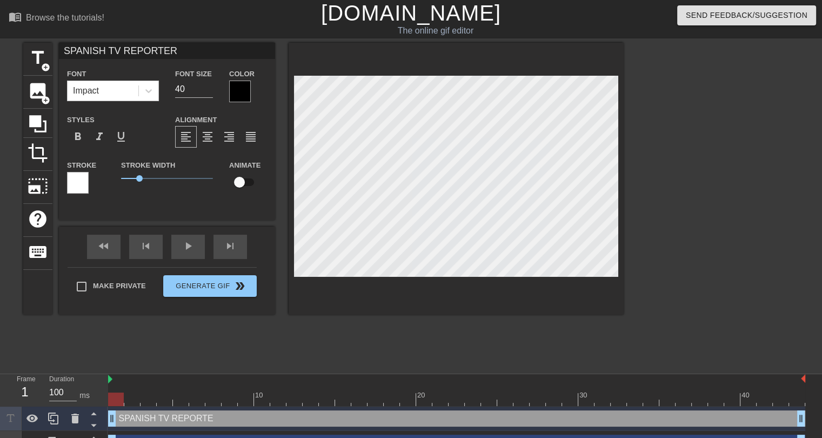
type input "SPANISH TV REPORTER"
type textarea "SPANISH TV REPORTER"
type input "[DEMOGRAPHIC_DATA] TV REPORTER K"
type textarea "[DEMOGRAPHIC_DATA] TV REPORTER K"
type input "SPANISH TV REPORTER KA"
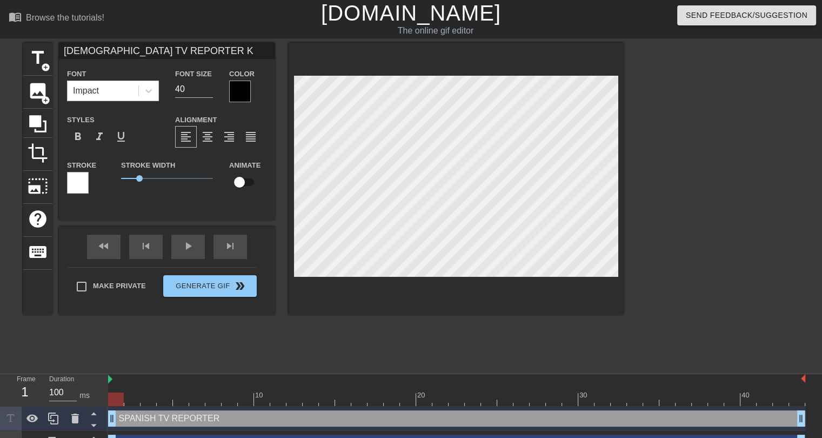
type textarea "SPANISH TV REPORTER KA"
type input "SPANISH TV REPORTER [PERSON_NAME]"
type textarea "SPANISH TV REPORTER [PERSON_NAME]"
type input "SPANISH TV REPORTER KA"
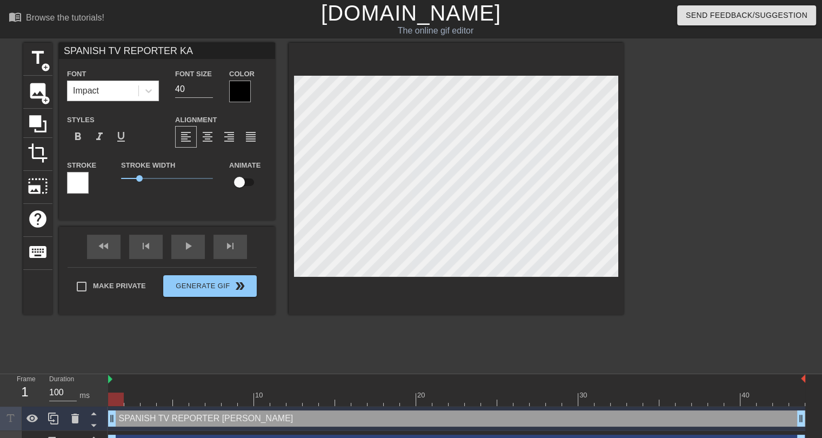
type textarea "SPANISH TV REPORTER KA"
type input "[DEMOGRAPHIC_DATA] TV REPORTER K"
type textarea "[DEMOGRAPHIC_DATA] TV REPORTER K"
type input "SPANISH TV REPORTER"
type textarea "SPANISH TV REPORTER e"
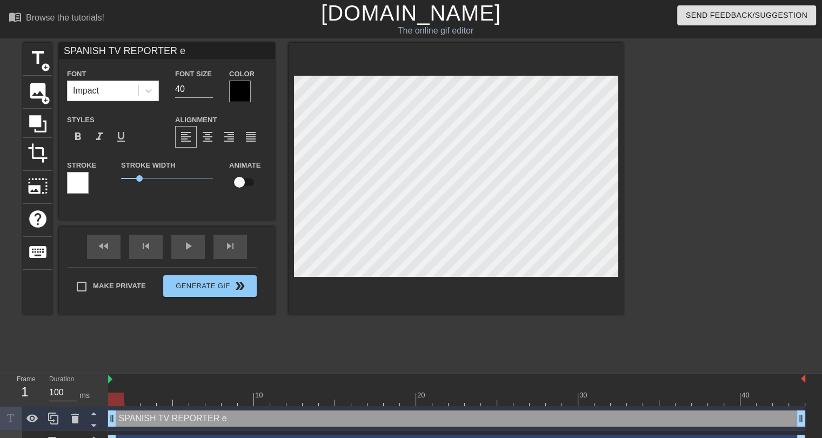
type input "SPANISH TV REPORTER es"
type textarea "SPANISH TV REPORTER es"
type input "SPANISH TV REPORTER est"
type textarea "SPANISH TV REPORTER est"
type input "SPANISH TV REPORTER esth"
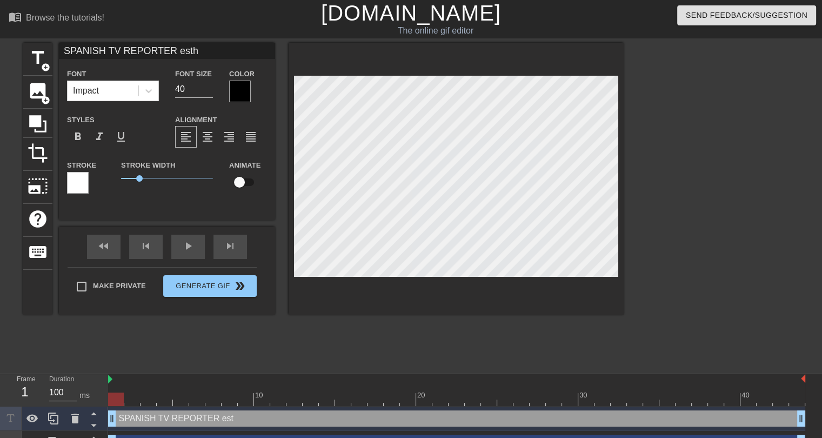
type textarea "SPANISH TV REPORTER esthe"
type input "SPANISH TV REPORTER esth"
type textarea "SPANISH TV REPORTER esth"
type input "SPANISH TV REPORTER est"
type textarea "SPANISH TV REPORTER est"
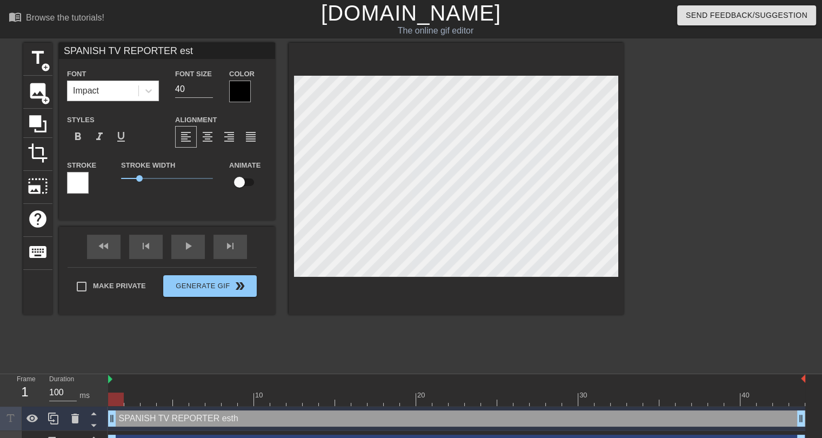
type input "SPANISH TV REPORTER es"
type textarea "SPANISH TV REPORTER es"
type input "SPANISH TV REPORTER e"
type textarea "SPANISH TV REPORTER e"
type input "SPANISH TV REPORTER"
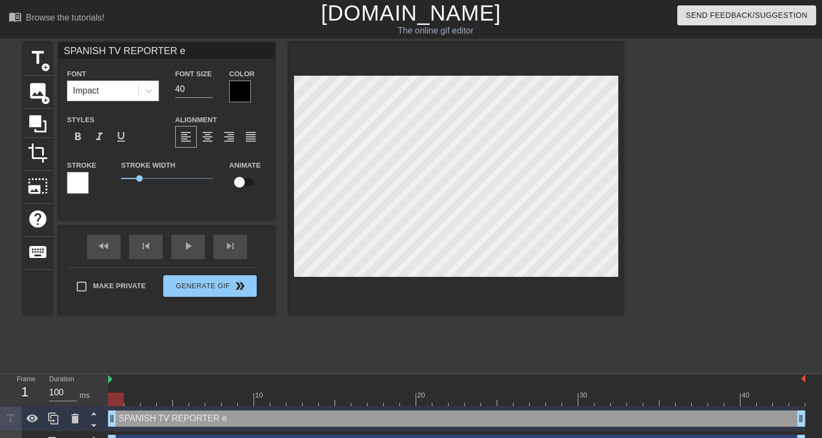
type textarea "SPANISH TV REPORTER"
type input "SPANISH TV REPORTER E"
type textarea "SPANISH TV REPORTER E"
type input "SPANISH TV REPORTER ES"
type textarea "SPANISH TV REPORTER ES"
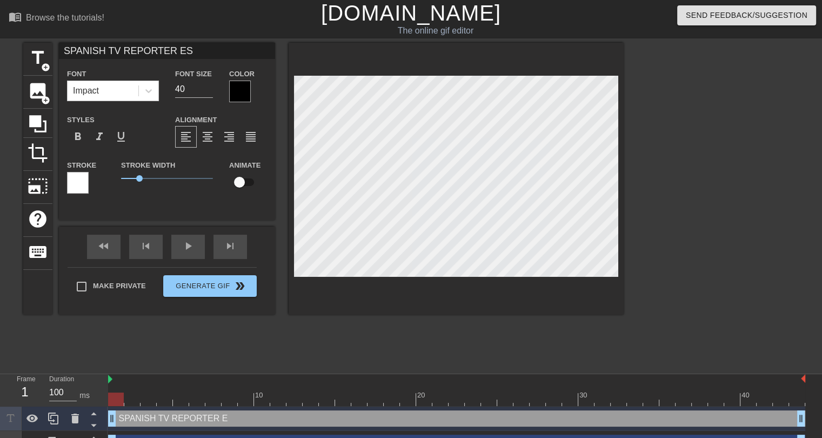
type input "SPANISH TV REPORTER EST"
type textarea "SPANISH TV REPORTER EST"
type input "SPANISH TV REPORTER ESTJ"
type textarea "SPANISH TV REPORTER ESTJ"
type input "SPANISH TV REPORTER ESTJE"
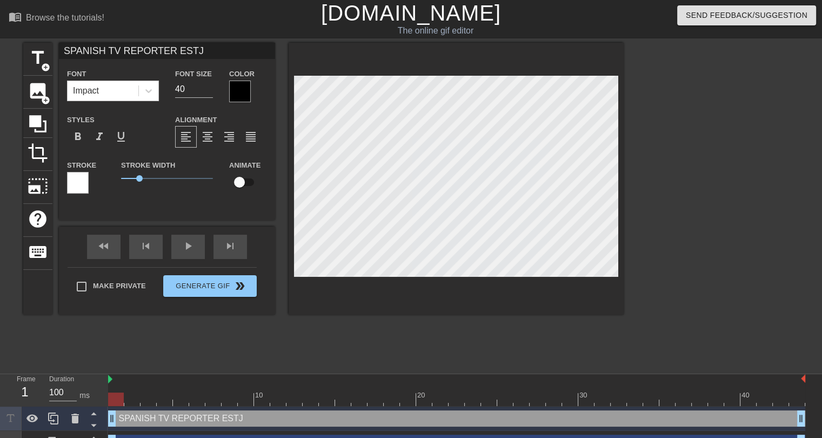
type textarea "SPANISH TV REPORTER ESTJE"
type input "SPANISH TV REPORTER ESTJER"
type textarea "SPANISH TV REPORTER ESTJER"
type input "SPANISH TV REPORTER ESTJE"
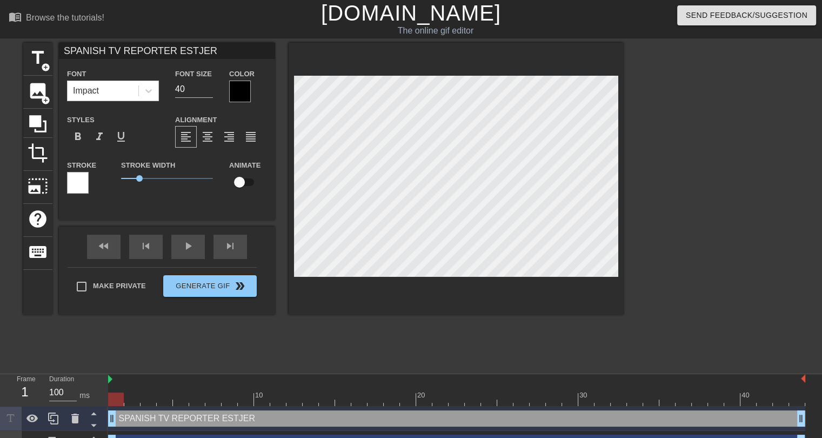
type textarea "SPANISH TV REPORTER ESTJE"
type input "SPANISH TV REPORTER ESTJ"
type textarea "SPANISH TV REPORTER ESTJ"
type input "SPANISH TV REPORTER EST"
type textarea "SPANISH TV REPORTER EST"
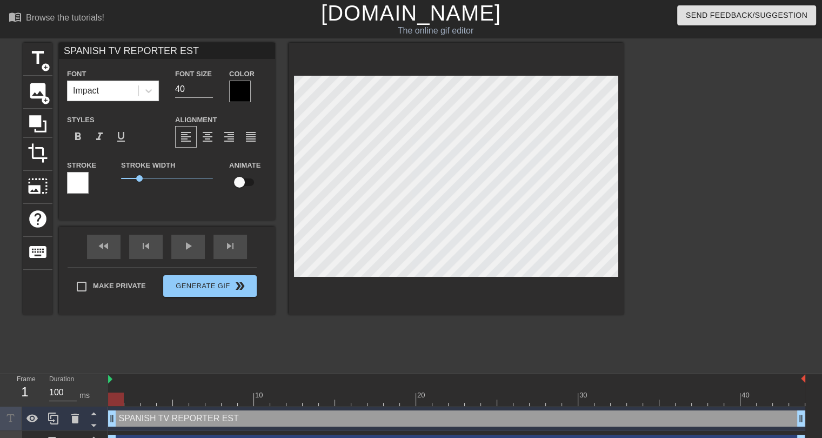
type input "SPANISH TV REPORTER ESTH"
type textarea "SPANISH TV REPORTER ESTH"
type input "SPANISH TV REPORTER ESTHE"
type textarea "SPANISH TV REPORTER ESTHE"
type input "[DEMOGRAPHIC_DATA] TV REPORTER [PERSON_NAME]"
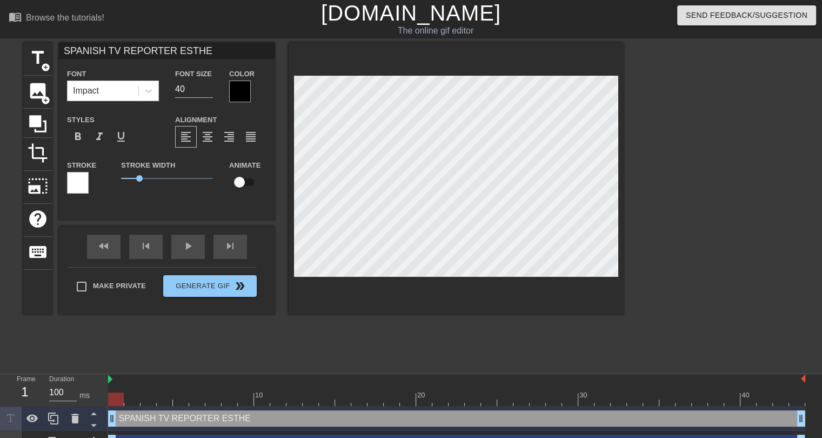
type textarea "[DEMOGRAPHIC_DATA] TV REPORTER [PERSON_NAME]"
type input "[DEMOGRAPHIC_DATA] TV REPORTER [PERSON_NAME]"
type textarea "[DEMOGRAPHIC_DATA] TV REPORTER [PERSON_NAME]"
type input "[DEMOGRAPHIC_DATA] TV REPORTER [PERSON_NAME]"
type textarea "[DEMOGRAPHIC_DATA] TV REPORTER [PERSON_NAME]"
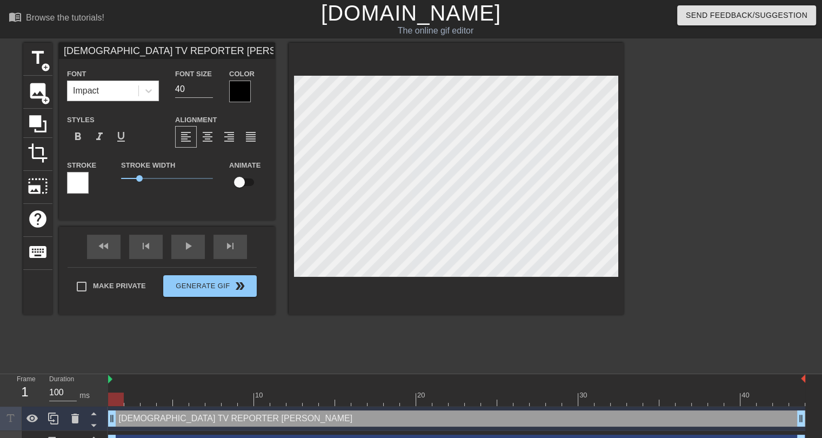
type input "[DEMOGRAPHIC_DATA] TV REPORTER [PERSON_NAME]"
type textarea "[DEMOGRAPHIC_DATA] TV REPORTER [PERSON_NAME]"
type input "[DEMOGRAPHIC_DATA] TV REPORTER [PERSON_NAME]"
type textarea "[DEMOGRAPHIC_DATA] TV REPORTER [PERSON_NAME]"
type input "[DEMOGRAPHIC_DATA] TV REPORTER [PERSON_NAME]"
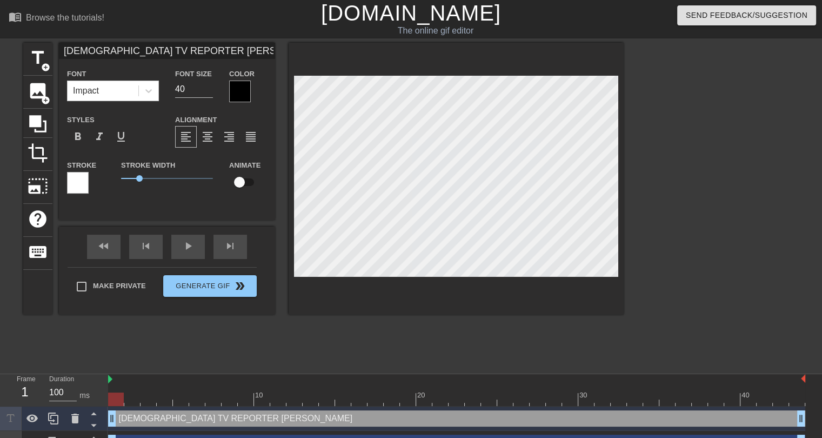
type textarea "[DEMOGRAPHIC_DATA] TV REPORTER [PERSON_NAME]"
type input "[DEMOGRAPHIC_DATA] TV REPORTER [PERSON_NAME]"
type textarea "[DEMOGRAPHIC_DATA] TV REPORTER [PERSON_NAME]"
type input "[DEMOGRAPHIC_DATA] TV REPORTER [PERSON_NAME]"
type textarea "[DEMOGRAPHIC_DATA] TV REPORTER [PERSON_NAME]"
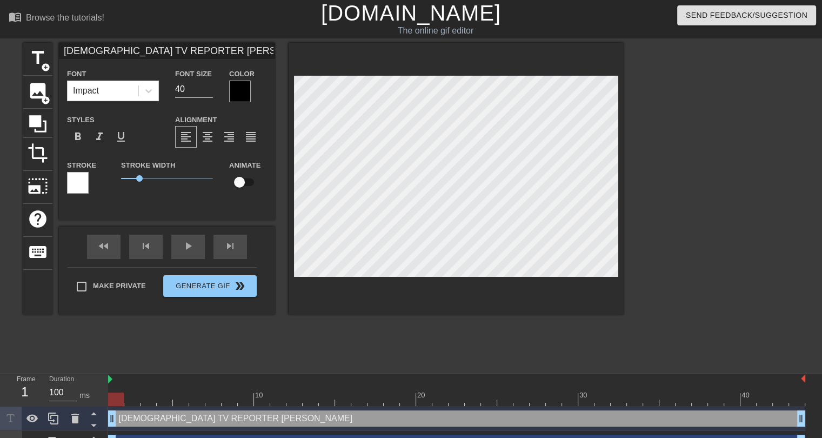
type input "[DEMOGRAPHIC_DATA] TV REPORTER [PERSON_NAME]"
type textarea "[DEMOGRAPHIC_DATA] TV REPORTER [PERSON_NAME]"
type input "[DEMOGRAPHIC_DATA] TV REPORTER [PERSON_NAME]"
type textarea "[DEMOGRAPHIC_DATA] TV REPORTER [PERSON_NAME]"
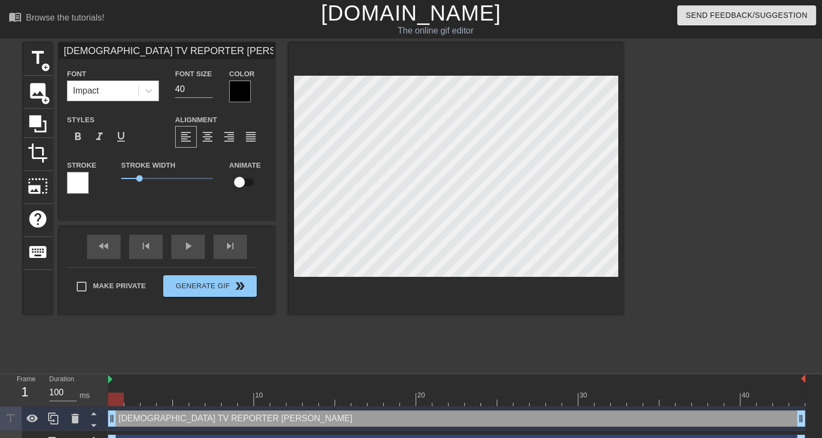
type input "[DEMOGRAPHIC_DATA] TV REPORTER [PERSON_NAME]"
type textarea "[DEMOGRAPHIC_DATA] TV REPORTER [PERSON_NAME]"
type input "[DEMOGRAPHIC_DATA] TV REPORTER [PERSON_NAME]"
type textarea "[DEMOGRAPHIC_DATA] TV REPORTER [PERSON_NAME]"
type input "[DEMOGRAPHIC_DATA] TV REPORTER [PERSON_NAME]"
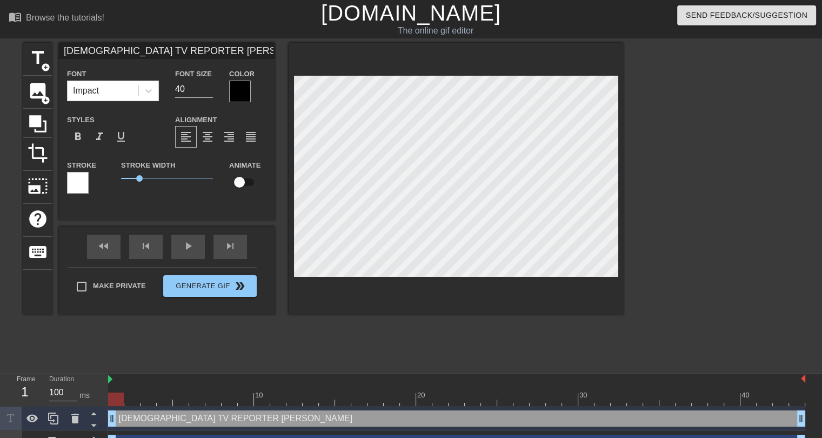
type textarea "[DEMOGRAPHIC_DATA] TV REPORTER [PERSON_NAME]"
type input "[DEMOGRAPHIC_DATA] TV REPORTER [PERSON_NAME]"
type textarea "[DEMOGRAPHIC_DATA] TV REPORTER [PERSON_NAME]"
type input "[DEMOGRAPHIC_DATA] TV REPORTER [PERSON_NAME]"
type textarea "[DEMOGRAPHIC_DATA] TV REPORTER [PERSON_NAME]"
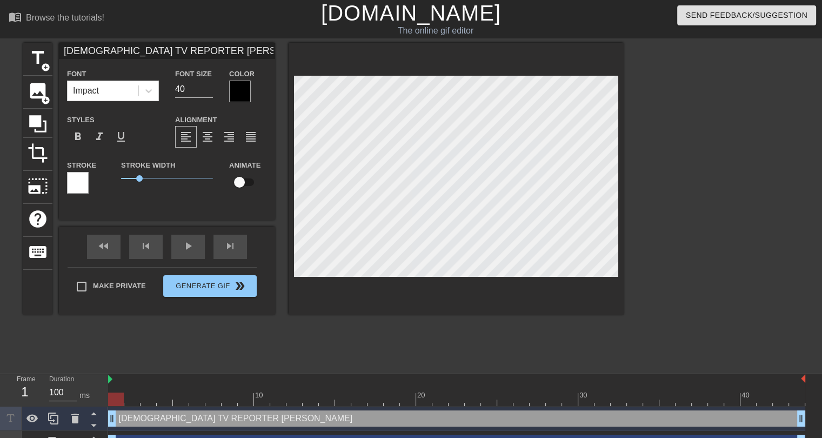
click at [245, 101] on div at bounding box center [240, 92] width 22 height 22
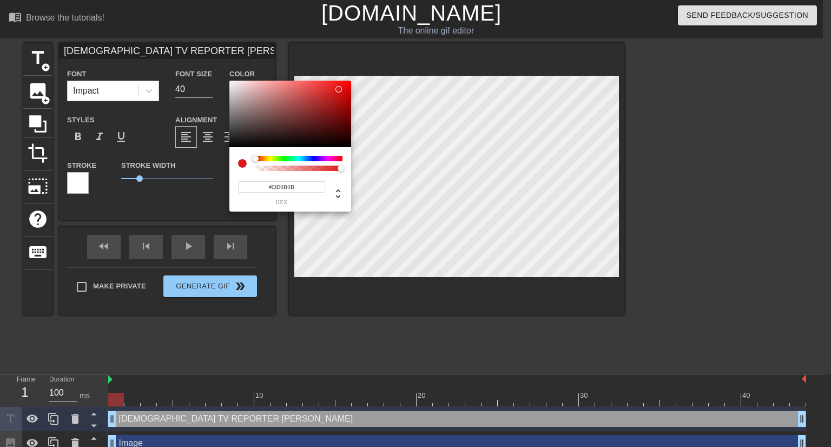
type input "#E40909"
drag, startPoint x: 320, startPoint y: 95, endPoint x: 346, endPoint y: 88, distance: 27.4
click at [346, 88] on div at bounding box center [290, 114] width 122 height 67
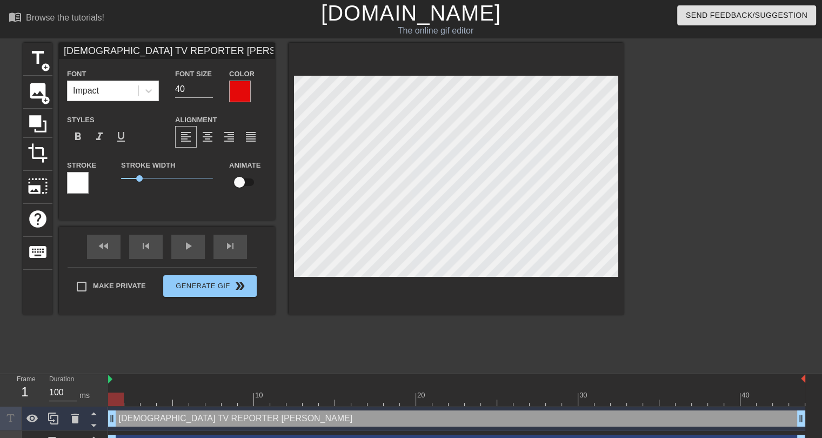
scroll to position [2, 1]
type input "[DEMOGRAPHIC_DATA] TV REPORTER [PERSON_NAME]"
type textarea "[DEMOGRAPHIC_DATA] TV REPORTER [PERSON_NAME]"
type input "[DEMOGRAPHIC_DATA] TV REPORTER [PERSON_NAME]"
type input "39"
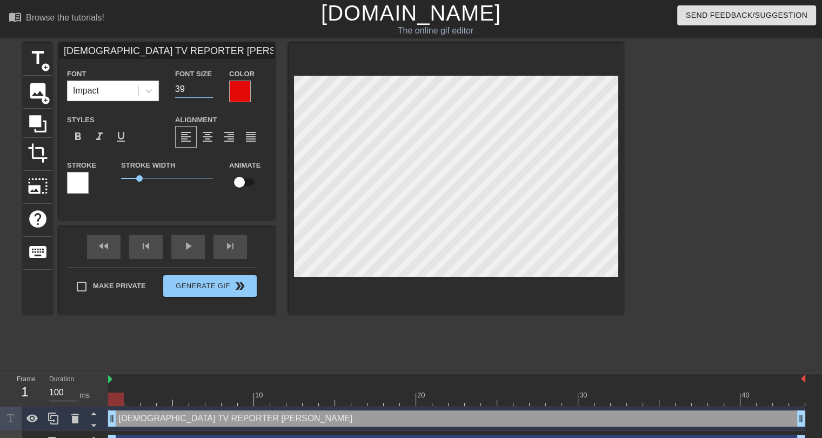
type input "[DEMOGRAPHIC_DATA] TV REPORTER [PERSON_NAME]"
type input "38"
type input "[DEMOGRAPHIC_DATA] TV REPORTER [PERSON_NAME]"
type input "37"
type input "[DEMOGRAPHIC_DATA] TV REPORTER [PERSON_NAME]"
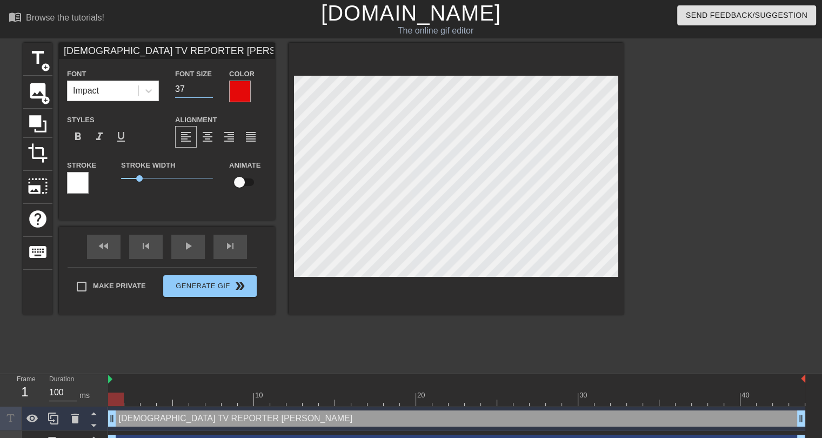
type input "36"
type input "[DEMOGRAPHIC_DATA] TV REPORTER [PERSON_NAME]"
type input "35"
type input "[DEMOGRAPHIC_DATA] TV REPORTER [PERSON_NAME]"
type input "34"
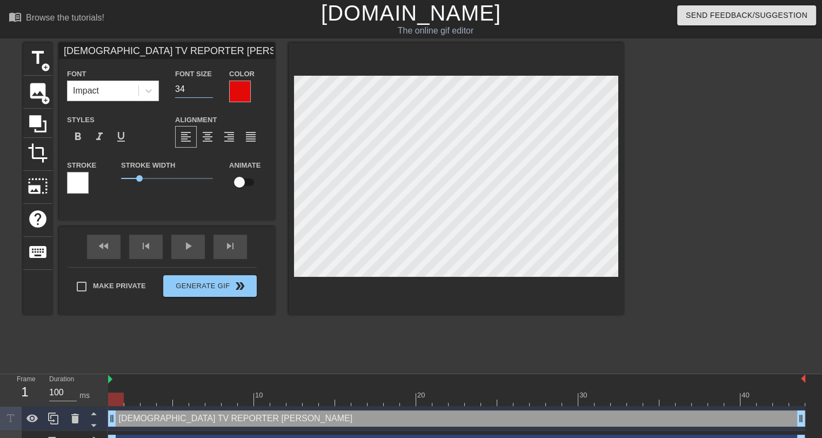
type input "[DEMOGRAPHIC_DATA] TV REPORTER [PERSON_NAME]"
type input "33"
type input "[DEMOGRAPHIC_DATA] TV REPORTER [PERSON_NAME]"
type input "32"
type input "[DEMOGRAPHIC_DATA] TV REPORTER [PERSON_NAME]"
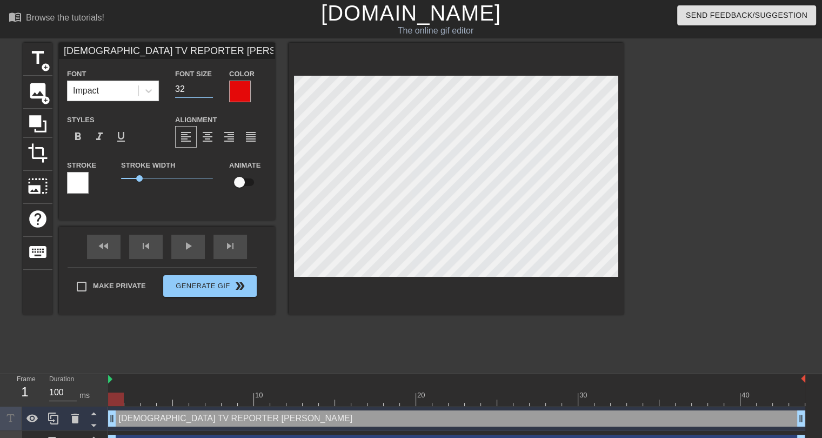
type input "31"
type input "[DEMOGRAPHIC_DATA] TV REPORTER [PERSON_NAME]"
type input "30"
type input "[DEMOGRAPHIC_DATA] TV REPORTER [PERSON_NAME]"
type input "29"
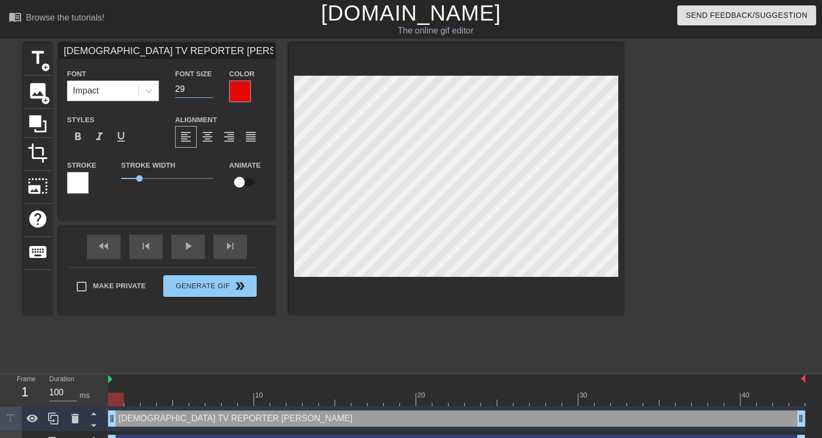
type input "[DEMOGRAPHIC_DATA] TV REPORTER [PERSON_NAME]"
type input "28"
click at [208, 91] on input "28" at bounding box center [194, 89] width 38 height 17
type input "[DEMOGRAPHIC_DATA] TV REPORTER [PERSON_NAME]"
type input "27"
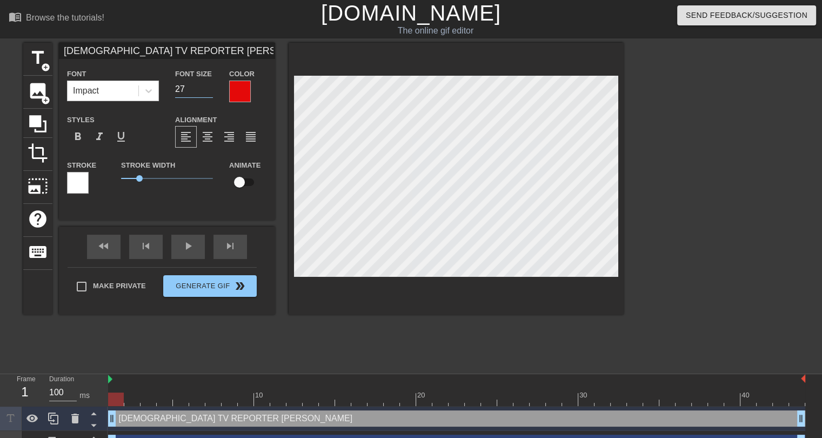
type input "[DEMOGRAPHIC_DATA] TV REPORTER [PERSON_NAME]"
type input "26"
type input "[DEMOGRAPHIC_DATA] TV REPORTER [PERSON_NAME]"
type input "25"
type input "[DEMOGRAPHIC_DATA] TV REPORTER [PERSON_NAME]"
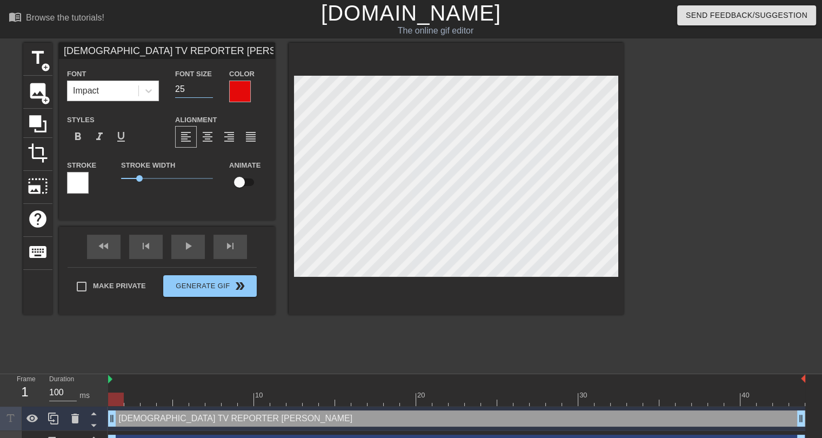
type input "24"
type input "[DEMOGRAPHIC_DATA] TV REPORTER [PERSON_NAME]"
type input "23"
click at [208, 91] on input "23" at bounding box center [194, 89] width 38 height 17
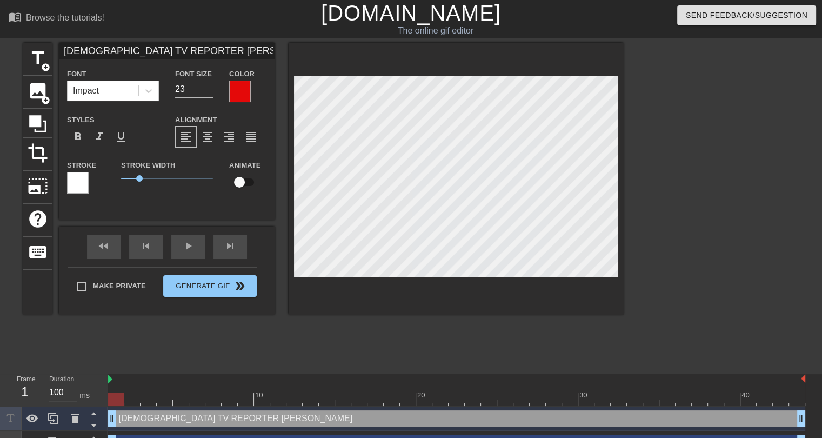
type input "[DEMOGRAPHIC_DATA] TV REPORTER [PERSON_NAME]"
type textarea "[DEMOGRAPHIC_DATA] TV REPORTER [PERSON_NAME]"
type input "[DEMOGRAPHIC_DATA] TV REPORTER [PERSON_NAME]"
type textarea "[DEMOGRAPHIC_DATA] TV REPORTER [PERSON_NAME]"
type input "[DEMOGRAPHIC_DATA] TV REPORTER [PERSON_NAME]"
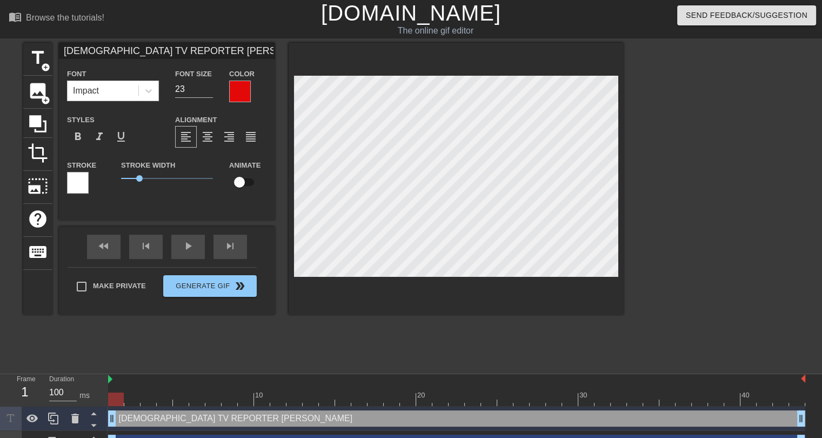
type textarea "[DEMOGRAPHIC_DATA] TV REPORTER [PERSON_NAME]"
type input "[DEMOGRAPHIC_DATA] TV REPORTER [PERSON_NAME]"
type textarea "[DEMOGRAPHIC_DATA] TV REPORTER [PERSON_NAME]"
type input "[DEMOGRAPHIC_DATA] TV REPORTER [PERSON_NAME]"
type textarea "[DEMOGRAPHIC_DATA] TV REPORTER [PERSON_NAME]"
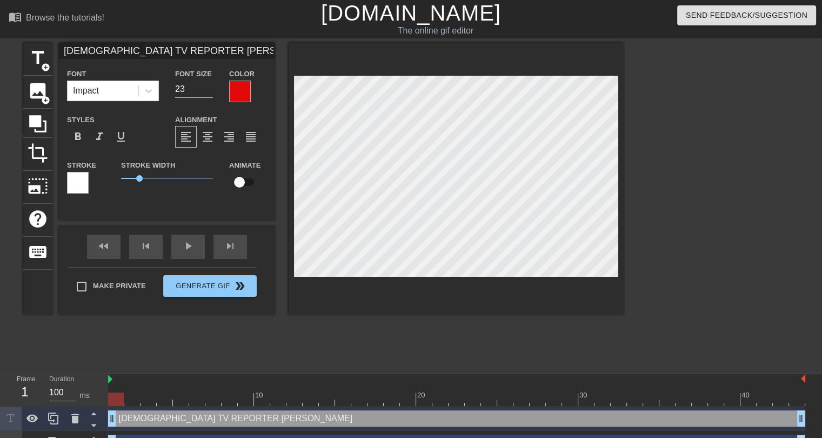
type input "[DEMOGRAPHIC_DATA] TV REPORTER [PERSON_NAME] SPREAD"
type textarea "[DEMOGRAPHIC_DATA] TV REPORTER [PERSON_NAME] SPREADI"
type input "[DEMOGRAPHIC_DATA] TV REPORTER [PERSON_NAME] SPREADIN"
type textarea "[DEMOGRAPHIC_DATA] TV REPORTER [PERSON_NAME] SPREADIN"
type input "[DEMOGRAPHIC_DATA] TV REPORTER [PERSON_NAME] SPREADING"
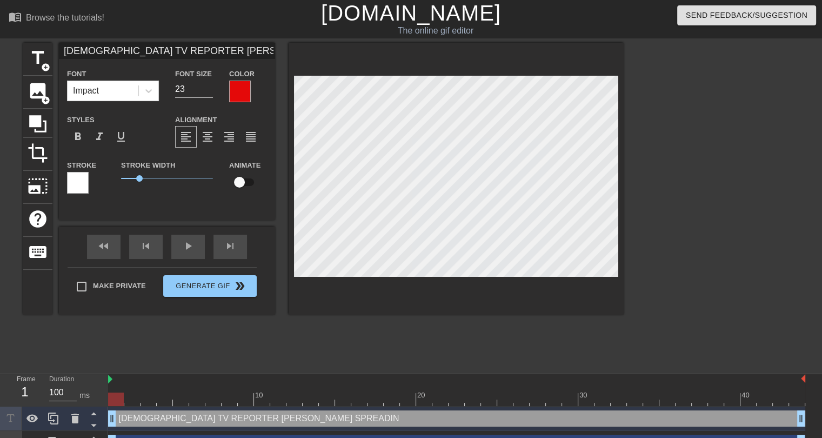
type textarea "[DEMOGRAPHIC_DATA] TV REPORTER [PERSON_NAME] SPREADING"
type input "[DEMOGRAPHIC_DATA] TV REPORTER [PERSON_NAME] SPREADING"
type textarea "[DEMOGRAPHIC_DATA] TV REPORTER [PERSON_NAME] SPREADING"
type input "[DEMOGRAPHIC_DATA] TV REPORTER [PERSON_NAME] SPREADINGH"
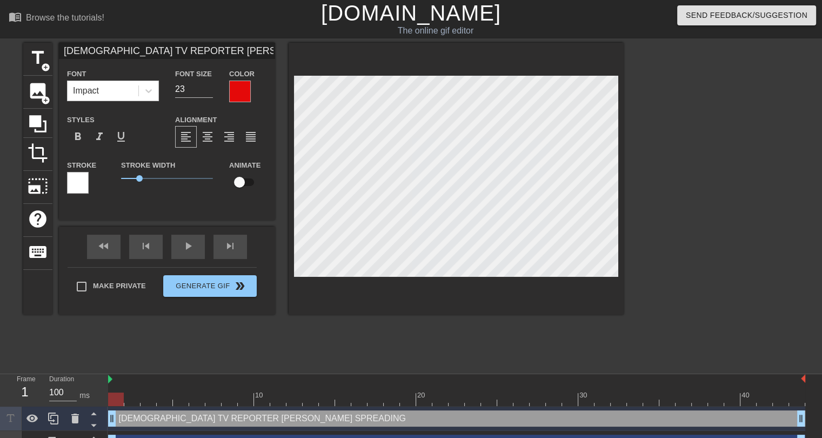
type textarea "[DEMOGRAPHIC_DATA] TV REPORTER [PERSON_NAME] SPREADING H"
type input "[DEMOGRAPHIC_DATA] TV REPORTER [PERSON_NAME] SPREADINGHA"
type textarea "[DEMOGRAPHIC_DATA] TV REPORTER [PERSON_NAME] SPREADING HA"
type input "[DEMOGRAPHIC_DATA] TV REPORTER [PERSON_NAME] SPREADINGHAT"
type textarea "[DEMOGRAPHIC_DATA] TV REPORTER [PERSON_NAME] SPREADING HAT"
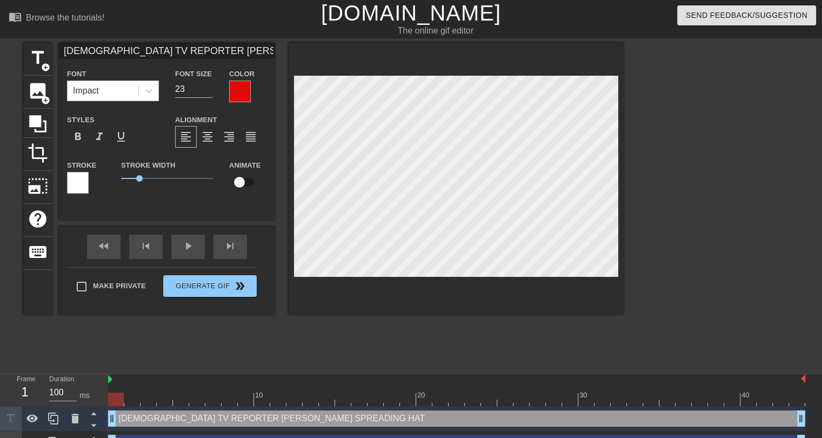
type input "[DEMOGRAPHIC_DATA] TV REPORTER [PERSON_NAME] SPREADINGHATE"
type textarea "[DEMOGRAPHIC_DATA] TV REPORTER [PERSON_NAME] SPREADING HATE"
click at [210, 93] on input "22" at bounding box center [194, 89] width 38 height 17
click at [210, 93] on input "21" at bounding box center [194, 89] width 38 height 17
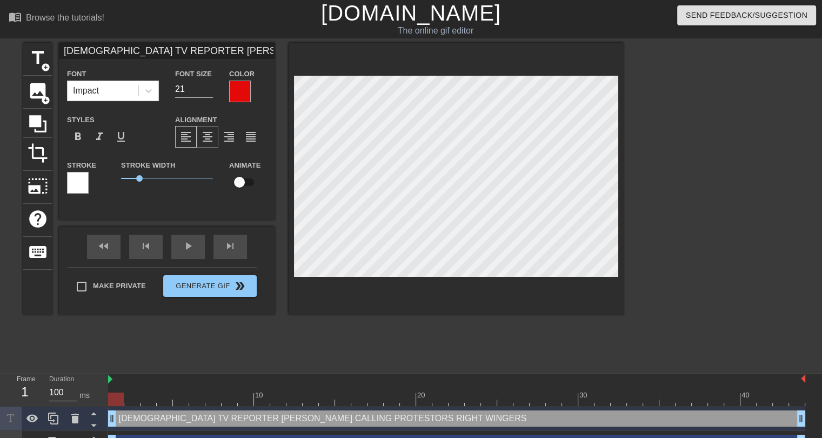
click at [210, 145] on div "format_align_center" at bounding box center [208, 137] width 22 height 22
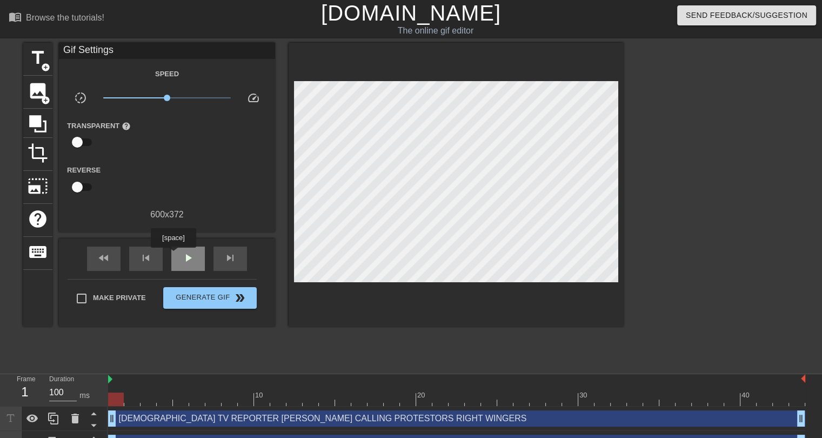
click at [173, 255] on div "play_arrow" at bounding box center [188, 259] width 34 height 24
click at [173, 255] on div "pause" at bounding box center [188, 259] width 34 height 24
click at [118, 390] on div at bounding box center [116, 392] width 16 height 14
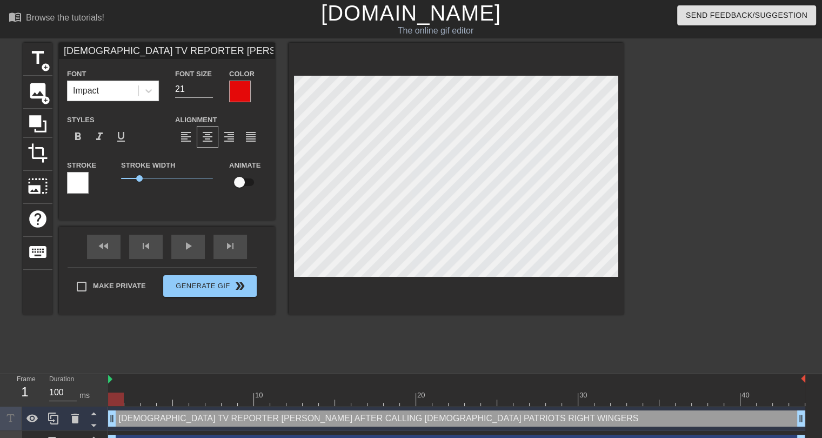
scroll to position [3, 2]
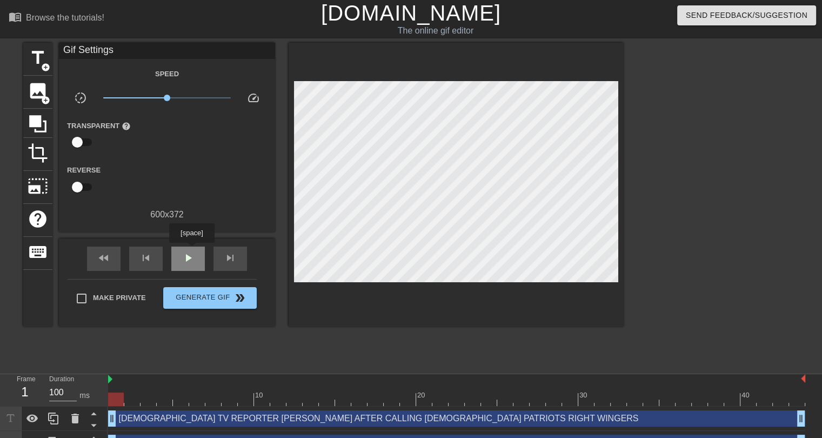
click at [191, 251] on span "play_arrow" at bounding box center [188, 257] width 13 height 13
click at [193, 254] on span "pause" at bounding box center [188, 257] width 13 height 13
click at [119, 398] on div at bounding box center [456, 400] width 697 height 14
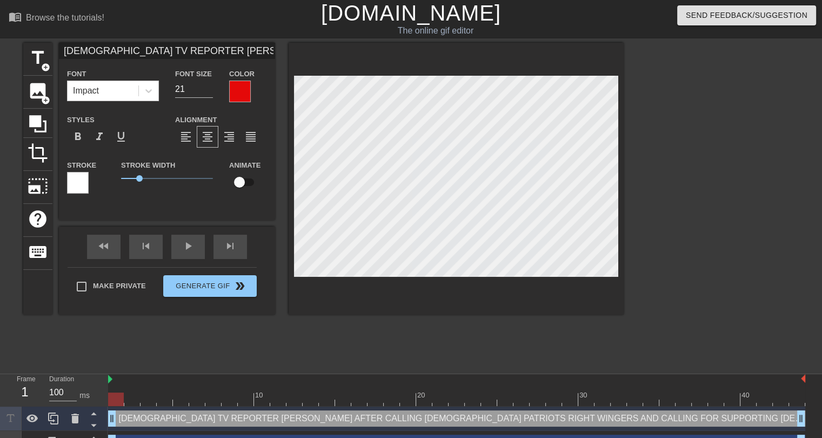
scroll to position [5, 2]
click at [39, 64] on span "title" at bounding box center [38, 58] width 21 height 21
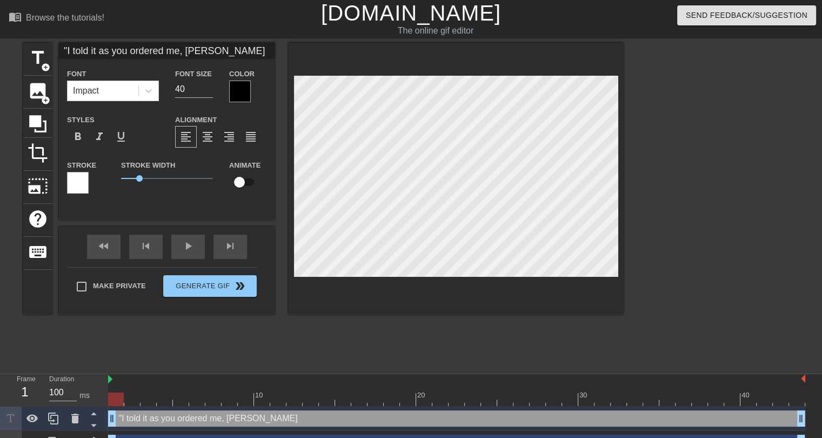
scroll to position [1, 9]
click at [94, 134] on span "format_italic" at bounding box center [99, 136] width 13 height 13
click at [208, 88] on input "47" at bounding box center [194, 89] width 38 height 17
click at [208, 92] on input "22" at bounding box center [194, 89] width 38 height 17
click at [240, 89] on div at bounding box center [240, 92] width 22 height 22
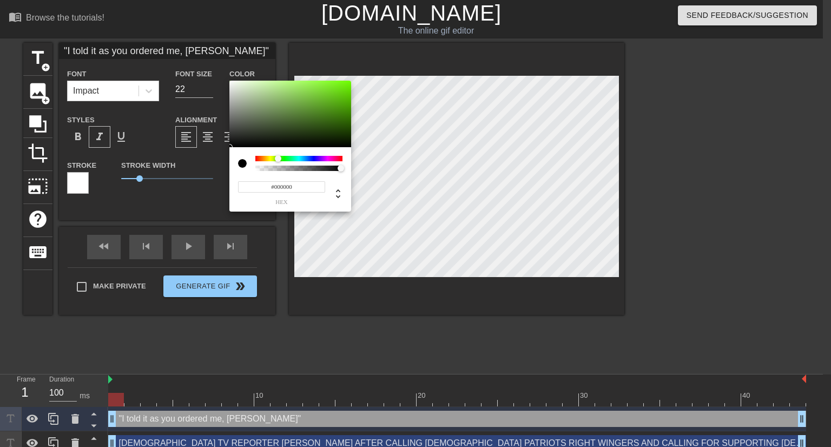
click at [278, 159] on div at bounding box center [298, 158] width 87 height 5
drag, startPoint x: 320, startPoint y: 105, endPoint x: 344, endPoint y: 89, distance: 29.2
click at [344, 89] on div at bounding box center [290, 114] width 122 height 67
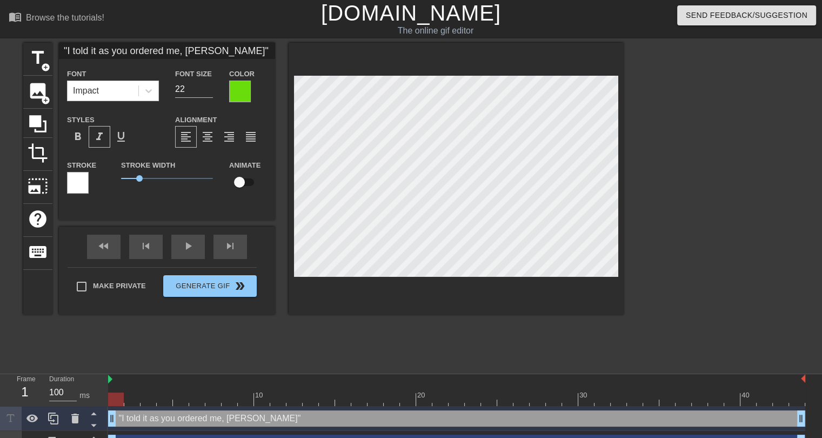
click at [81, 181] on div at bounding box center [78, 183] width 22 height 22
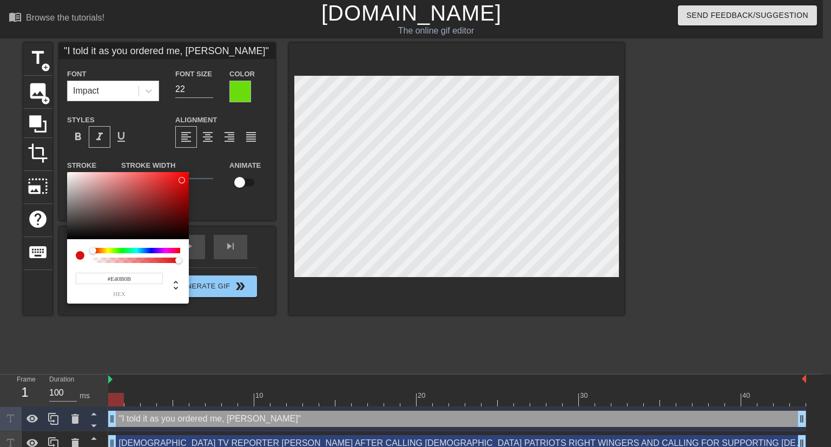
drag, startPoint x: 161, startPoint y: 180, endPoint x: 183, endPoint y: 179, distance: 22.2
click at [183, 179] on div at bounding box center [128, 205] width 122 height 67
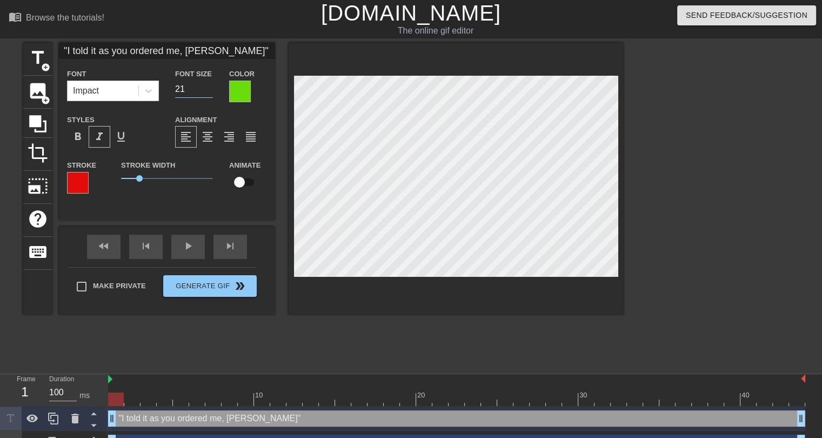
click at [208, 93] on input "21" at bounding box center [194, 89] width 38 height 17
click at [208, 93] on input "20" at bounding box center [194, 89] width 38 height 17
click at [208, 93] on input "19" at bounding box center [194, 89] width 38 height 17
click at [208, 93] on input "18" at bounding box center [194, 89] width 38 height 17
click at [209, 86] on input "19" at bounding box center [194, 89] width 38 height 17
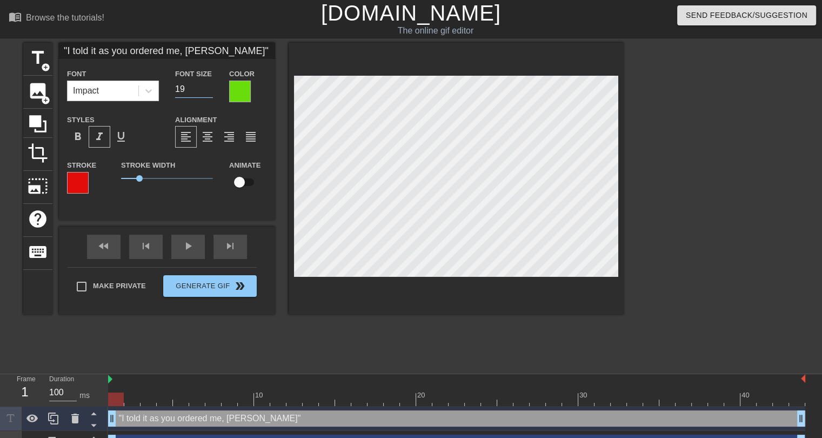
click at [240, 184] on input "checkbox" at bounding box center [240, 182] width 62 height 21
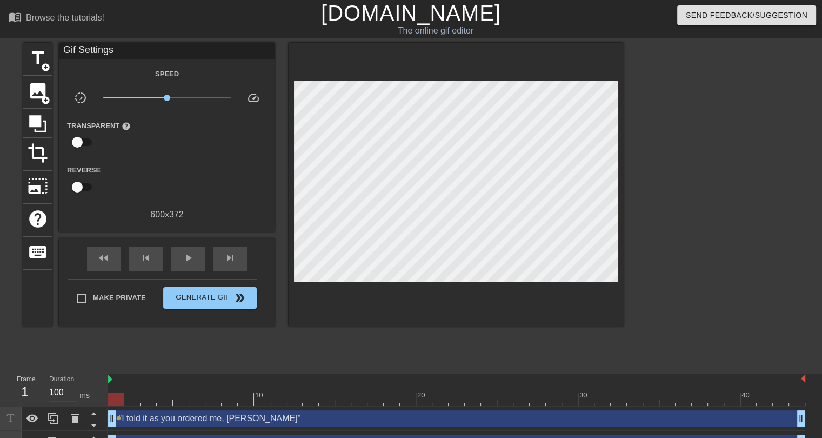
drag, startPoint x: 160, startPoint y: 407, endPoint x: 169, endPoint y: 403, distance: 10.7
drag, startPoint x: 170, startPoint y: 402, endPoint x: 541, endPoint y: 394, distance: 371.0
click at [541, 394] on div at bounding box center [456, 400] width 697 height 14
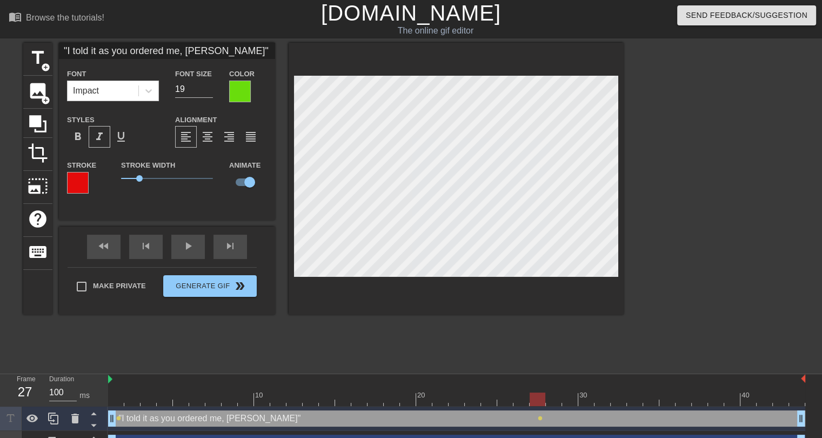
click at [504, 375] on div "menu_book Browse the tutorials! [DOMAIN_NAME] The online gif editor Send Feedba…" at bounding box center [411, 288] width 822 height 577
drag, startPoint x: 569, startPoint y: 405, endPoint x: 534, endPoint y: 396, distance: 35.7
click at [534, 396] on div at bounding box center [456, 400] width 697 height 14
click at [50, 60] on div "title add_circle" at bounding box center [37, 59] width 29 height 33
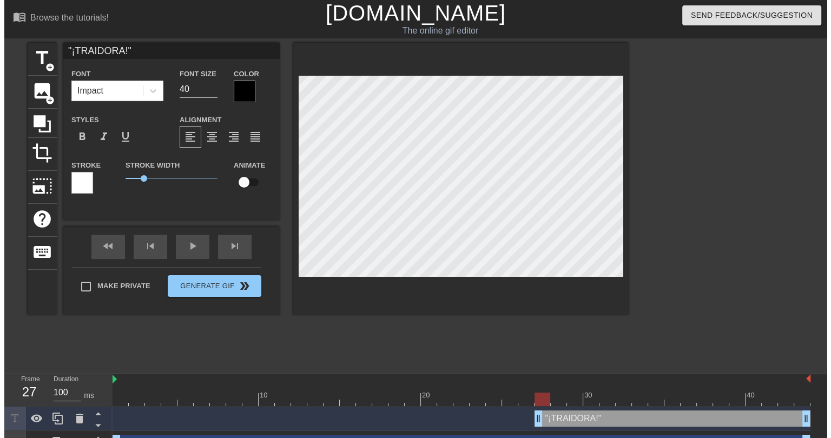
scroll to position [1, 3]
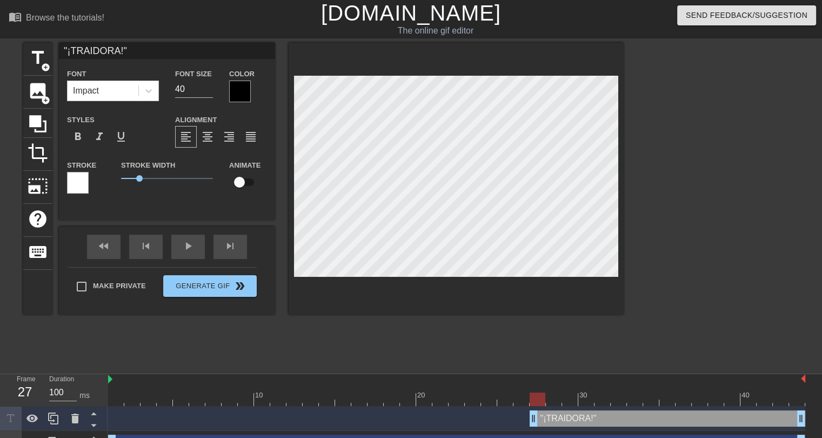
click at [251, 96] on div "Color" at bounding box center [248, 84] width 38 height 35
click at [243, 99] on div at bounding box center [240, 92] width 22 height 22
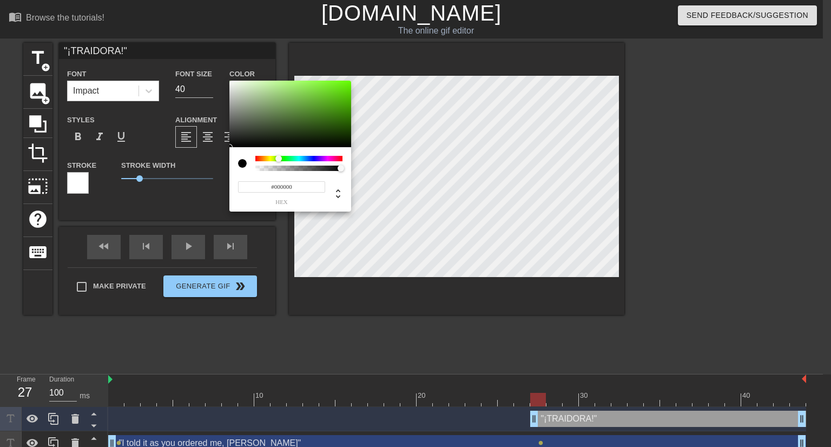
click at [278, 158] on div at bounding box center [298, 158] width 87 height 5
drag, startPoint x: 327, startPoint y: 87, endPoint x: 337, endPoint y: 91, distance: 11.6
click at [337, 91] on div at bounding box center [290, 114] width 122 height 67
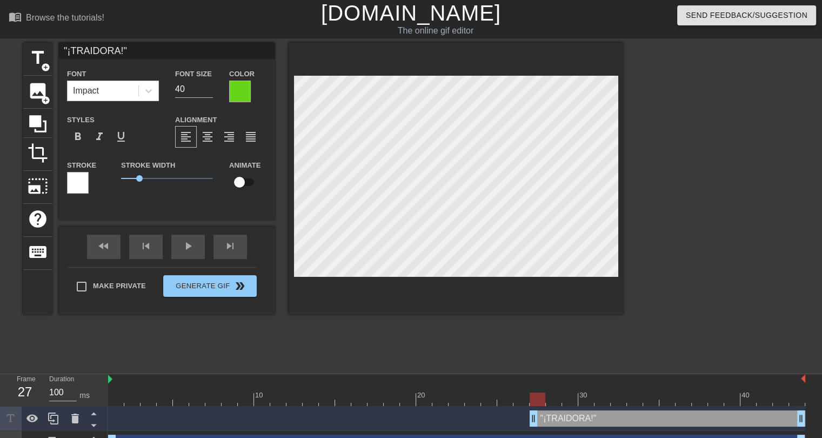
click at [69, 182] on div at bounding box center [78, 183] width 22 height 22
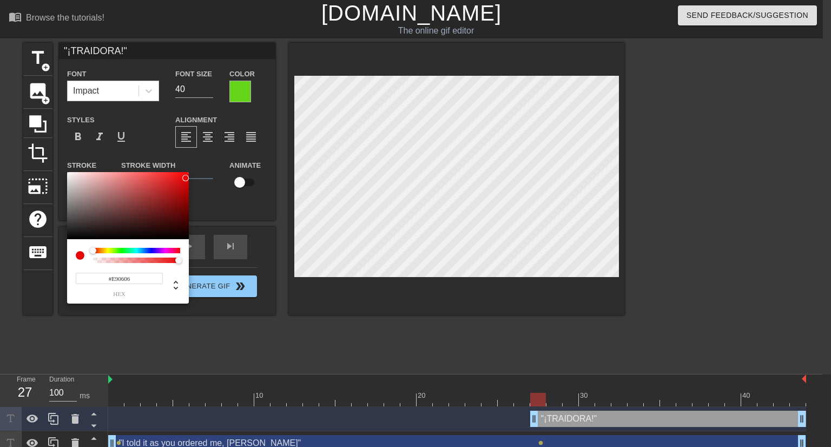
drag, startPoint x: 162, startPoint y: 194, endPoint x: 185, endPoint y: 178, distance: 28.8
click at [185, 178] on div at bounding box center [128, 205] width 122 height 67
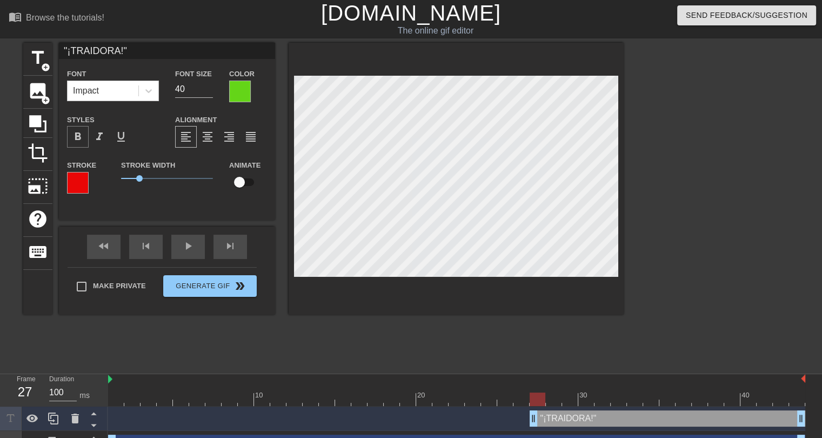
click at [82, 142] on span "format_bold" at bounding box center [77, 136] width 13 height 13
click at [210, 90] on input "22" at bounding box center [194, 89] width 38 height 17
click at [94, 138] on span "format_italic" at bounding box center [99, 136] width 13 height 13
click at [244, 181] on input "checkbox" at bounding box center [240, 182] width 62 height 21
drag, startPoint x: 560, startPoint y: 399, endPoint x: 744, endPoint y: 391, distance: 184.5
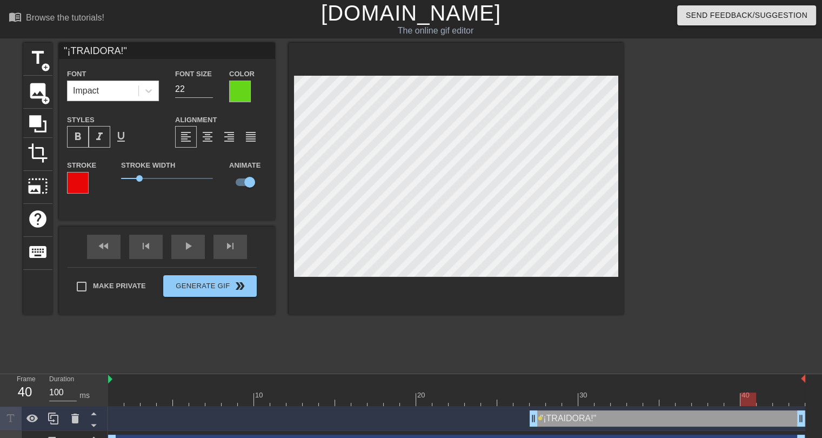
click at [744, 391] on div "10 20 30 40" at bounding box center [456, 390] width 697 height 32
click at [628, 324] on div "title add_circle image add_circle crop photo_size_select_large help keyboard "¡…" at bounding box center [411, 205] width 822 height 324
click at [747, 388] on div at bounding box center [765, 392] width 16 height 14
click at [113, 396] on div at bounding box center [456, 400] width 697 height 14
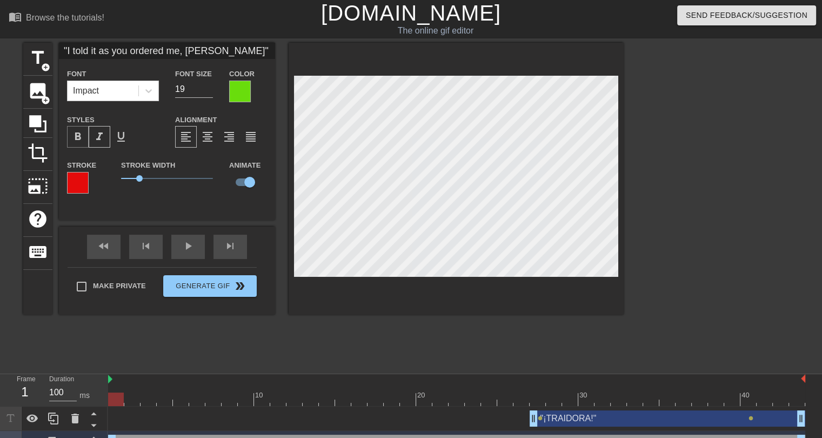
click at [87, 139] on div "format_bold" at bounding box center [78, 137] width 22 height 22
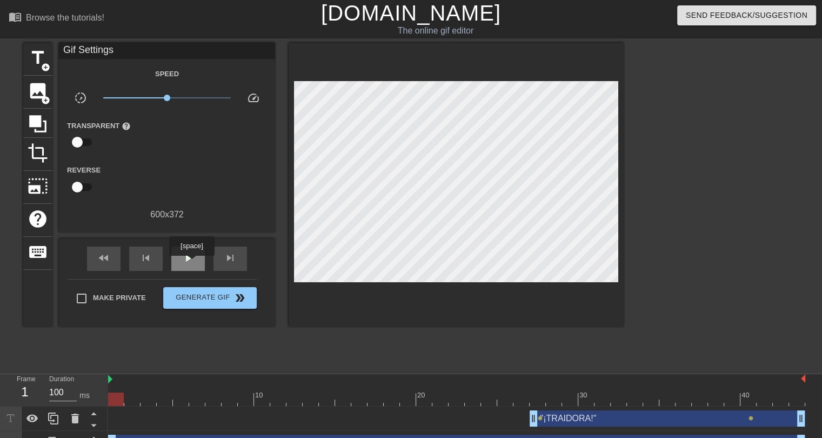
click at [191, 263] on span "play_arrow" at bounding box center [188, 257] width 13 height 13
click at [191, 263] on span "pause" at bounding box center [188, 257] width 13 height 13
click at [108, 398] on div ""¡TRAIDORA!" drag_handle drag_handle lens lens" at bounding box center [456, 419] width 697 height 24
click at [112, 398] on div at bounding box center [456, 400] width 697 height 14
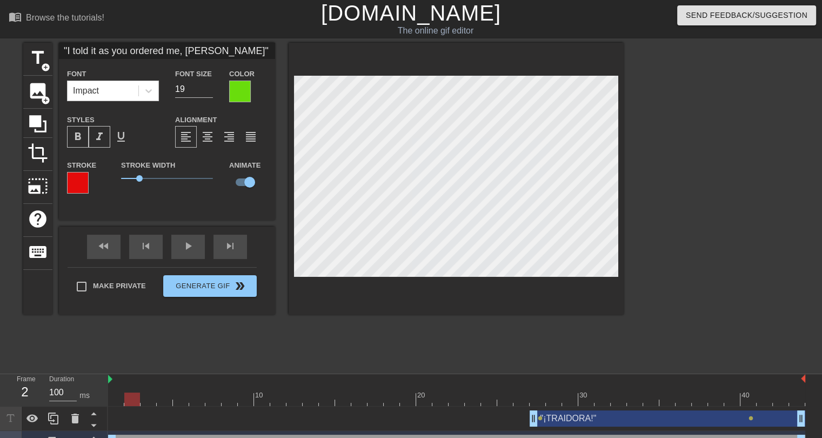
click at [133, 398] on div at bounding box center [456, 400] width 697 height 14
click at [163, 398] on div at bounding box center [456, 400] width 697 height 14
click at [154, 398] on div at bounding box center [456, 400] width 697 height 14
click at [131, 398] on div at bounding box center [456, 400] width 697 height 14
click at [152, 398] on div at bounding box center [456, 400] width 697 height 14
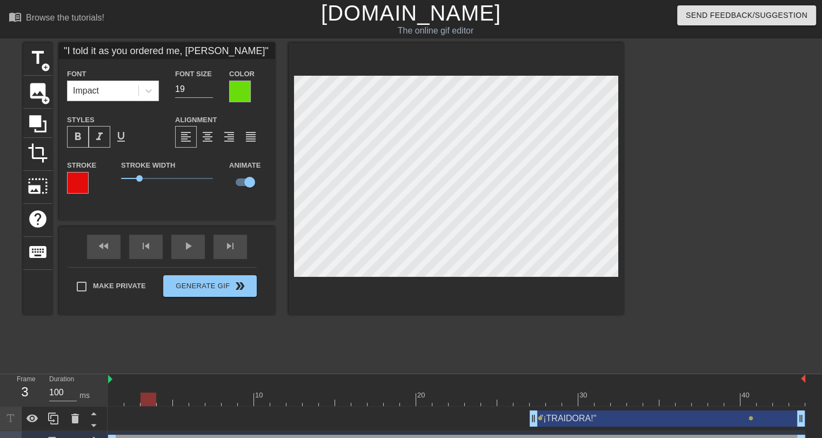
click at [166, 393] on div at bounding box center [456, 400] width 697 height 14
click at [180, 394] on div at bounding box center [456, 400] width 697 height 14
click at [196, 394] on div at bounding box center [456, 400] width 697 height 14
click at [227, 398] on div at bounding box center [456, 400] width 697 height 14
click at [262, 394] on div at bounding box center [456, 400] width 697 height 14
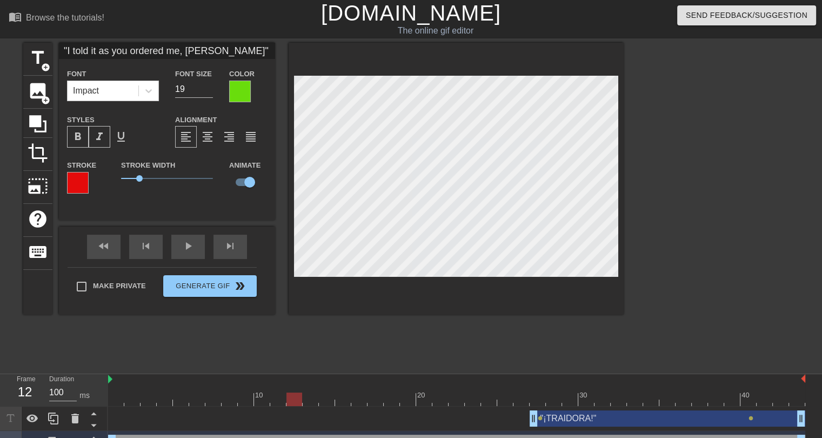
click at [293, 398] on div at bounding box center [456, 400] width 697 height 14
click at [325, 396] on div at bounding box center [456, 400] width 697 height 14
click at [361, 397] on div at bounding box center [456, 400] width 697 height 14
click at [390, 394] on div at bounding box center [456, 400] width 697 height 14
click at [377, 396] on div at bounding box center [456, 400] width 697 height 14
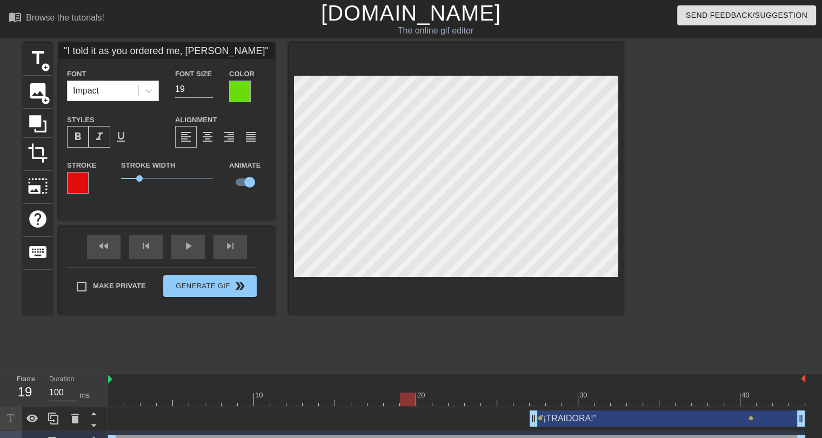
click at [402, 398] on div at bounding box center [456, 400] width 697 height 14
click at [435, 398] on div at bounding box center [456, 400] width 697 height 14
click at [459, 397] on div at bounding box center [456, 400] width 697 height 14
click at [475, 387] on div at bounding box center [473, 392] width 16 height 14
click at [488, 390] on div at bounding box center [489, 392] width 16 height 14
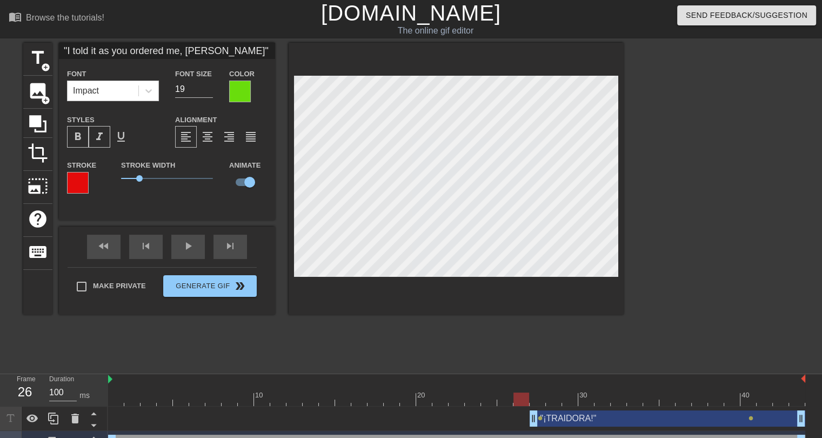
drag, startPoint x: 522, startPoint y: 398, endPoint x: 504, endPoint y: 303, distance: 96.8
click at [522, 398] on div at bounding box center [456, 400] width 697 height 14
click at [539, 398] on div at bounding box center [456, 400] width 697 height 14
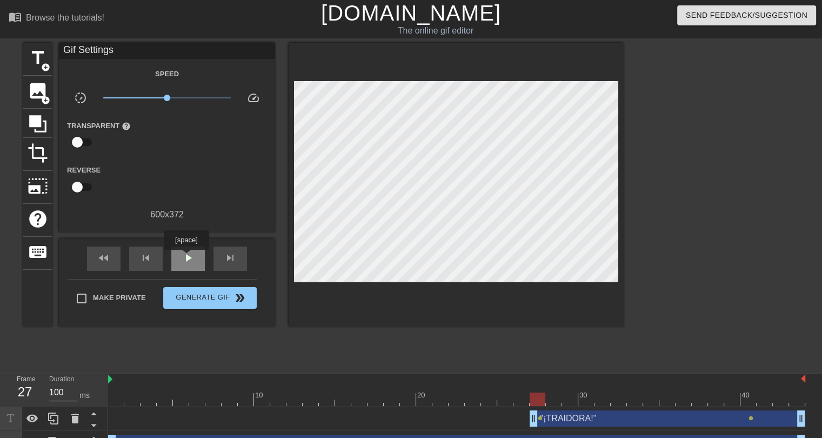
click at [186, 257] on div "play_arrow" at bounding box center [188, 259] width 34 height 24
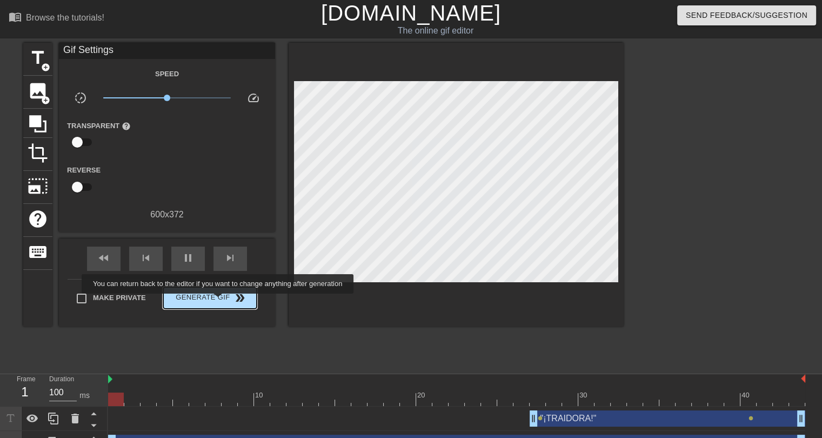
click at [219, 301] on span "Generate Gif double_arrow" at bounding box center [210, 297] width 85 height 13
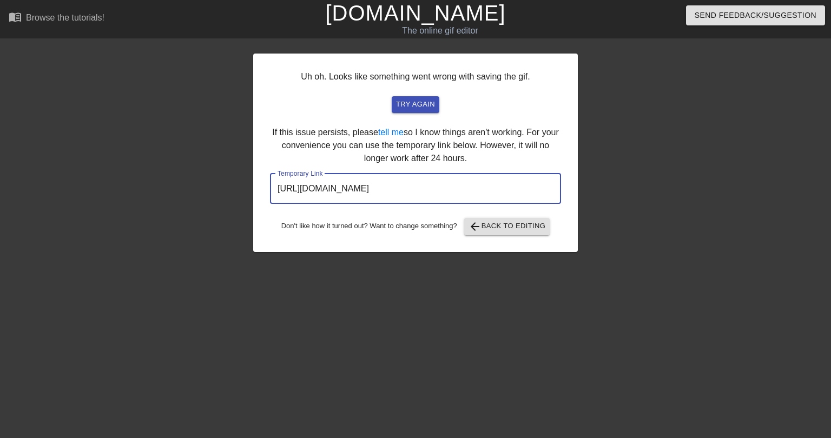
click at [403, 192] on input "[URL][DOMAIN_NAME]" at bounding box center [415, 189] width 291 height 30
